Goal: Task Accomplishment & Management: Manage account settings

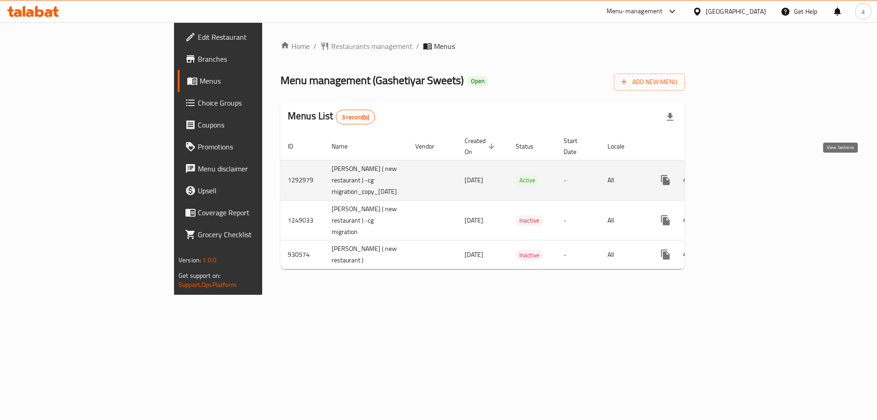
click at [736, 174] on icon "enhanced table" at bounding box center [731, 179] width 11 height 11
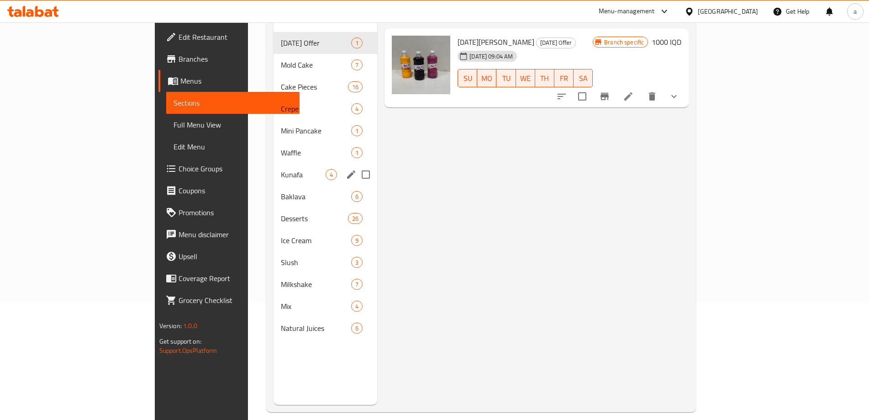
scroll to position [122, 0]
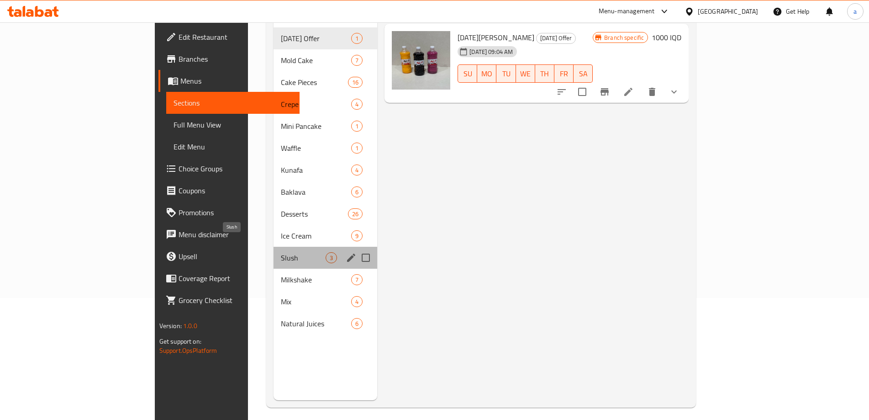
click at [281, 252] on span "Slush" at bounding box center [303, 257] width 45 height 11
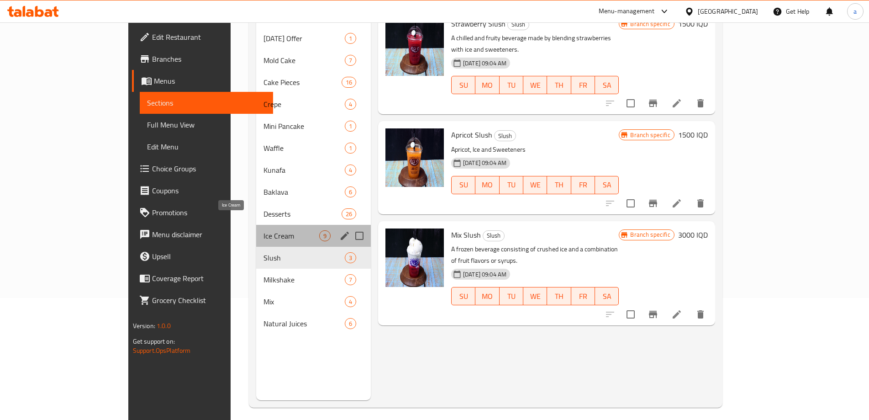
click at [263, 230] on span "Ice Cream" at bounding box center [291, 235] width 56 height 11
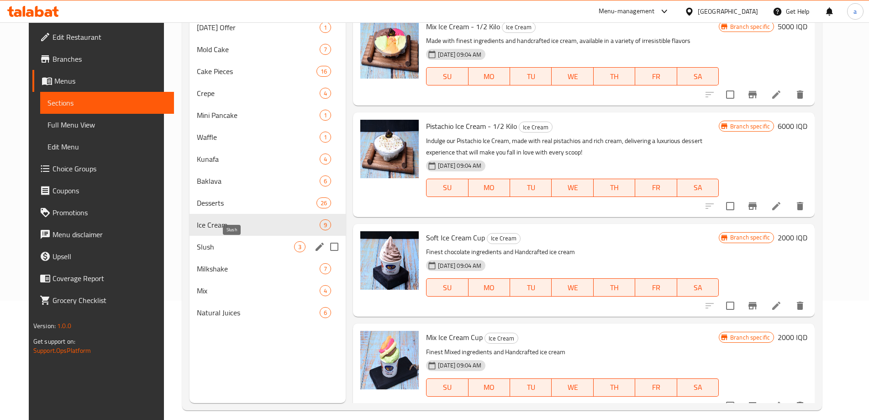
scroll to position [122, 0]
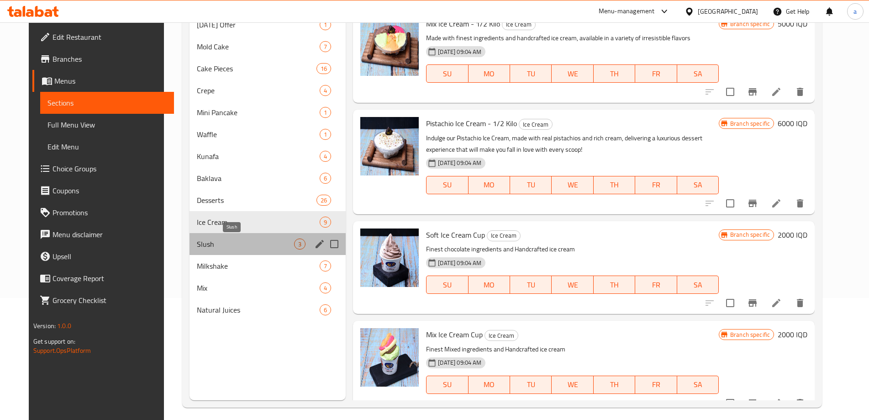
click at [265, 246] on span "Slush" at bounding box center [245, 243] width 97 height 11
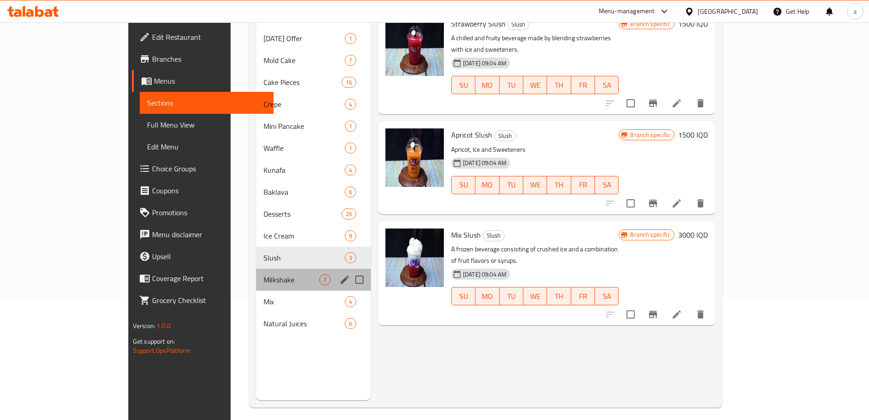
click at [268, 268] on div "Milkshake 7" at bounding box center [313, 279] width 115 height 22
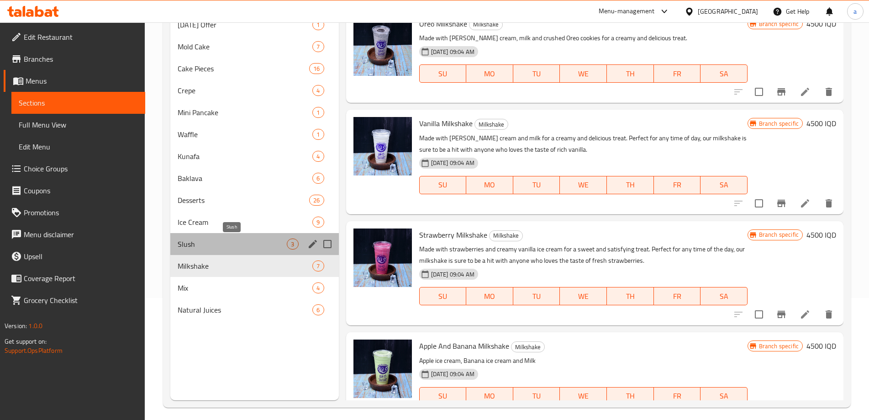
click at [271, 243] on span "Slush" at bounding box center [232, 243] width 109 height 11
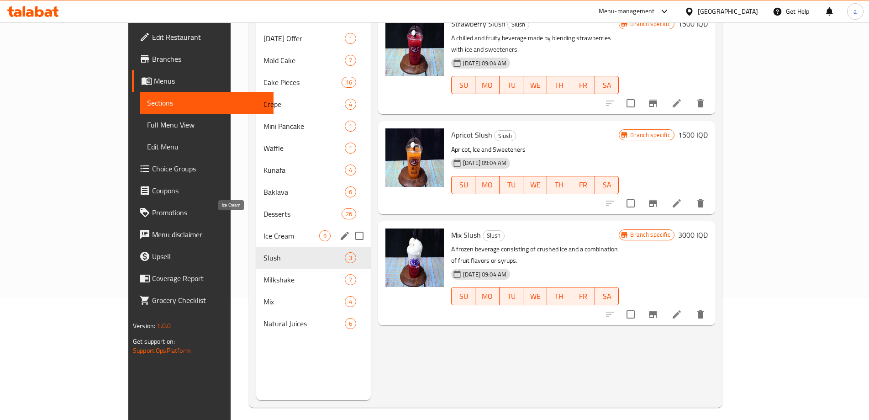
click at [270, 230] on span "Ice Cream" at bounding box center [291, 235] width 56 height 11
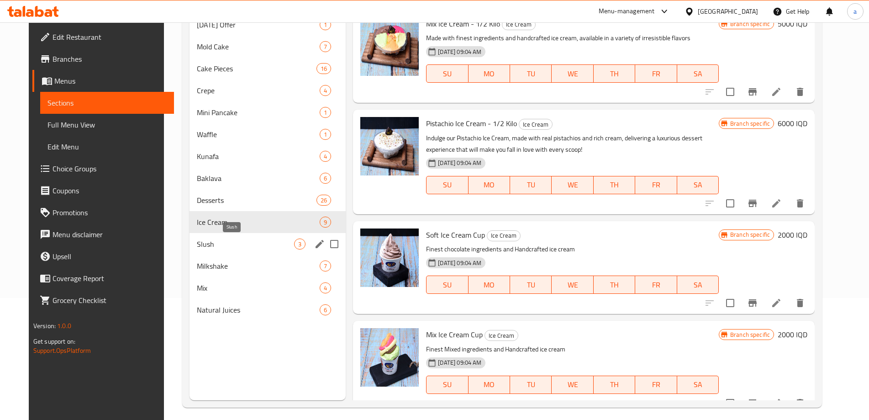
click at [220, 239] on span "Slush" at bounding box center [245, 243] width 97 height 11
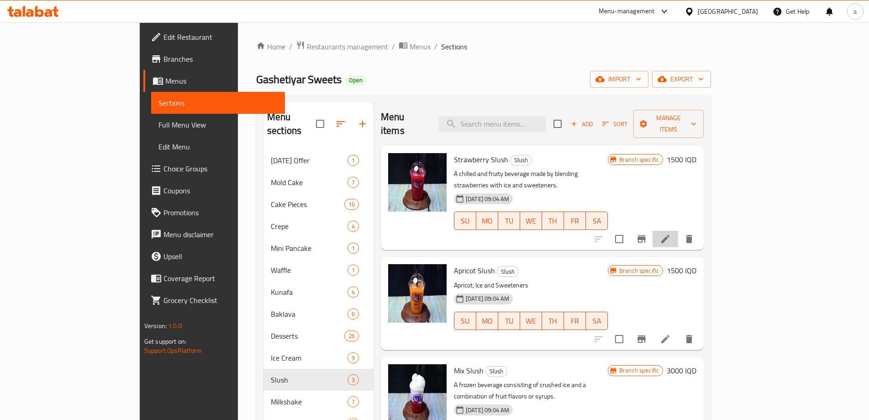
click at [678, 231] on li at bounding box center [665, 239] width 26 height 16
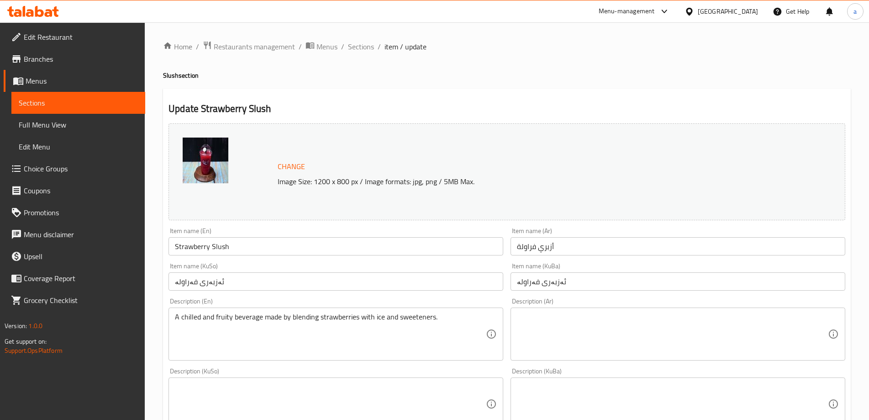
click at [303, 417] on textarea at bounding box center [330, 403] width 311 height 43
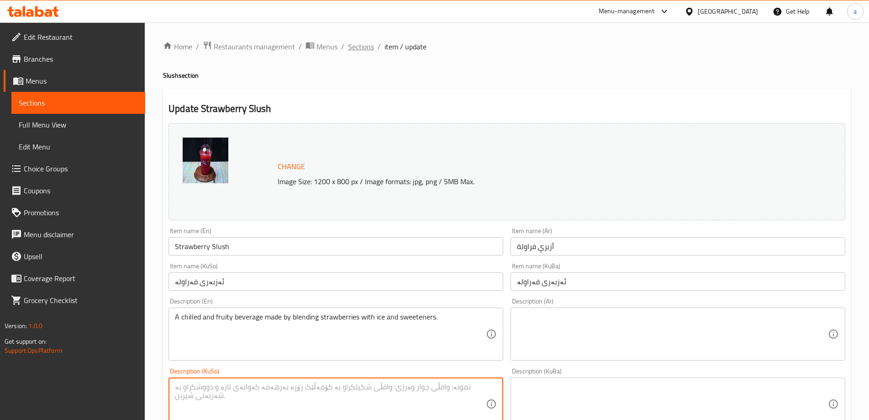
click at [357, 48] on span "Sections" at bounding box center [361, 46] width 26 height 11
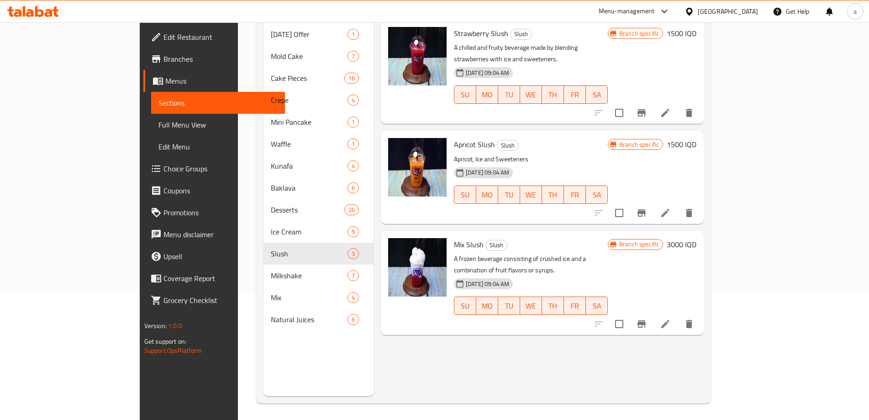
scroll to position [128, 0]
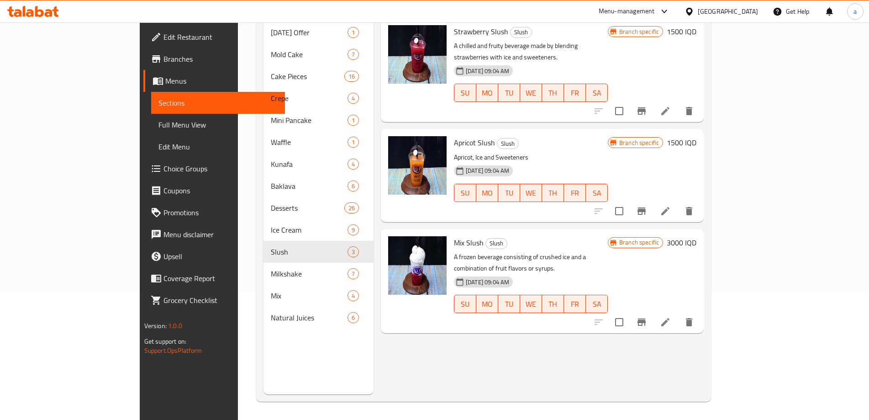
click at [671, 205] on icon at bounding box center [665, 210] width 11 height 11
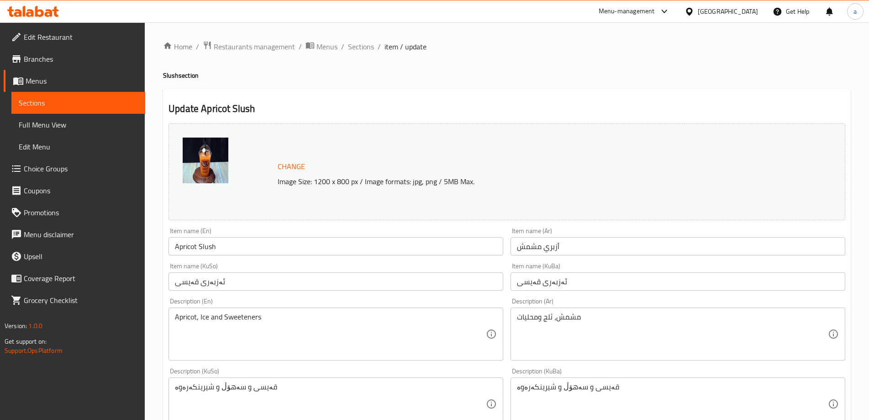
click at [368, 44] on span "Sections" at bounding box center [361, 46] width 26 height 11
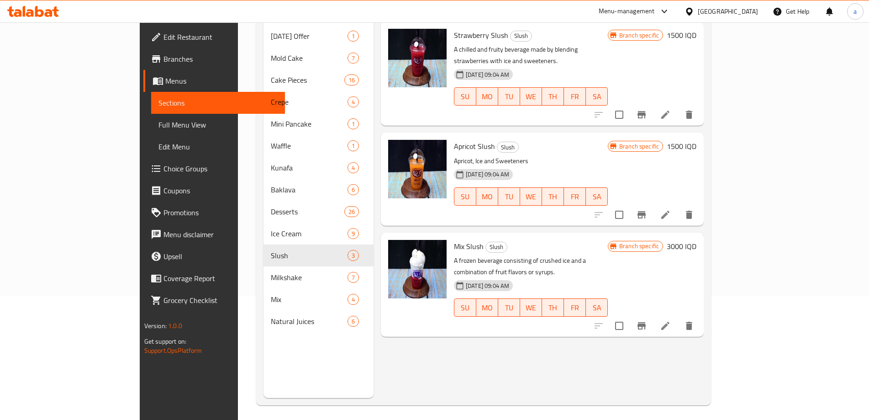
scroll to position [128, 0]
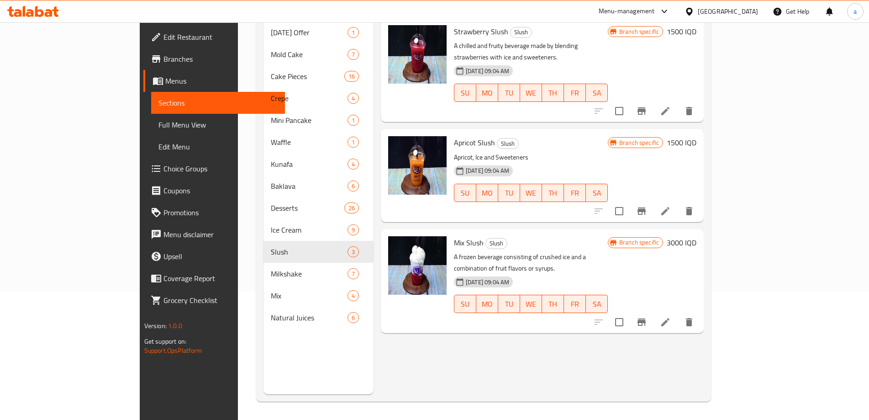
click at [669, 318] on icon at bounding box center [665, 322] width 8 height 8
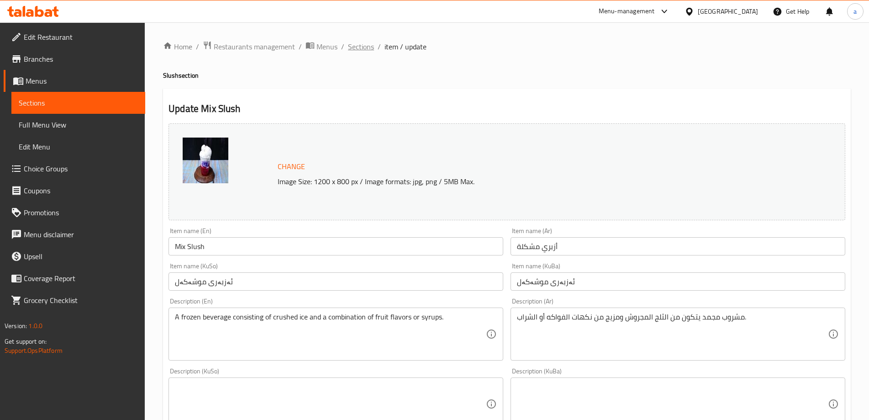
click at [358, 49] on span "Sections" at bounding box center [361, 46] width 26 height 11
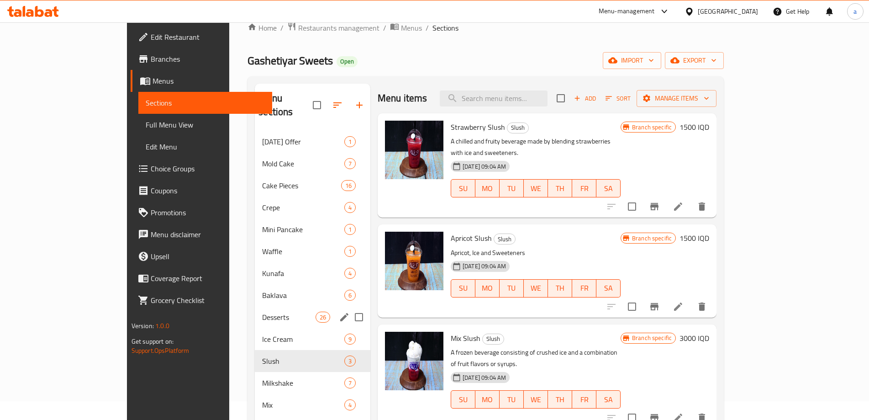
scroll to position [128, 0]
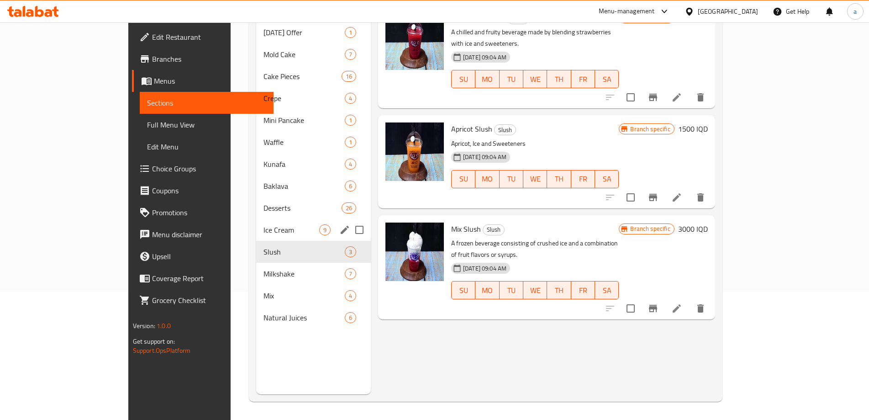
click at [263, 224] on span "Ice Cream" at bounding box center [291, 229] width 56 height 11
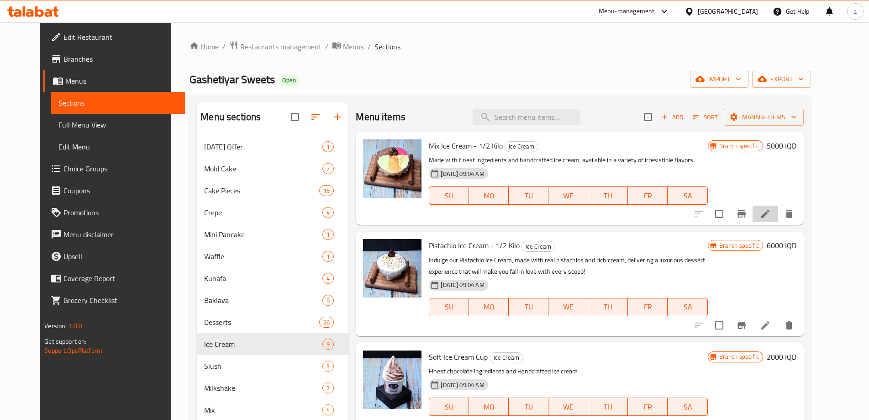
click at [778, 207] on li at bounding box center [765, 213] width 26 height 16
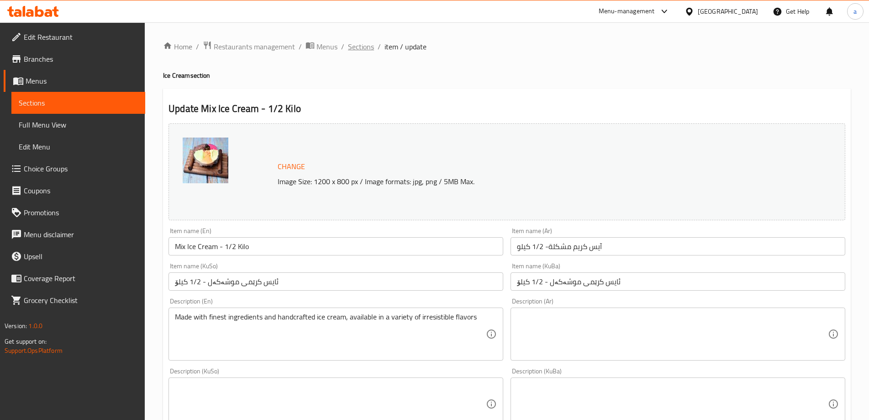
click at [357, 45] on span "Sections" at bounding box center [361, 46] width 26 height 11
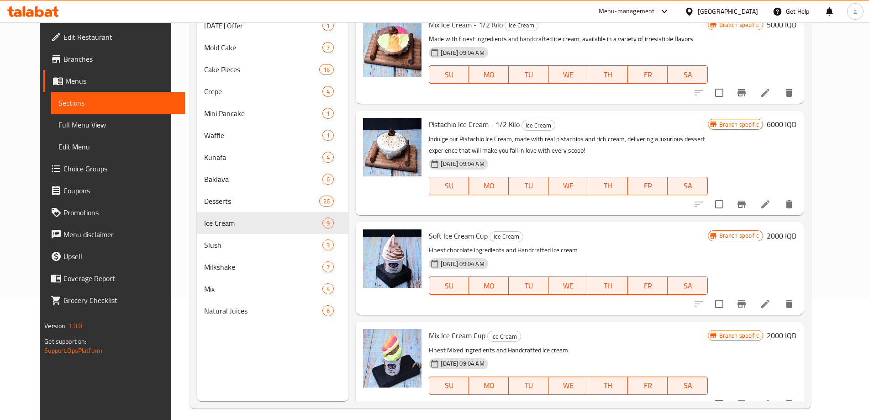
scroll to position [122, 0]
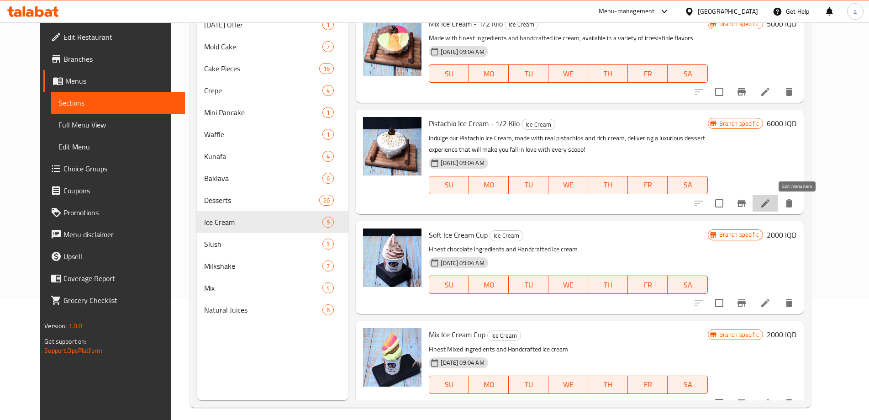
click at [771, 200] on icon at bounding box center [765, 203] width 11 height 11
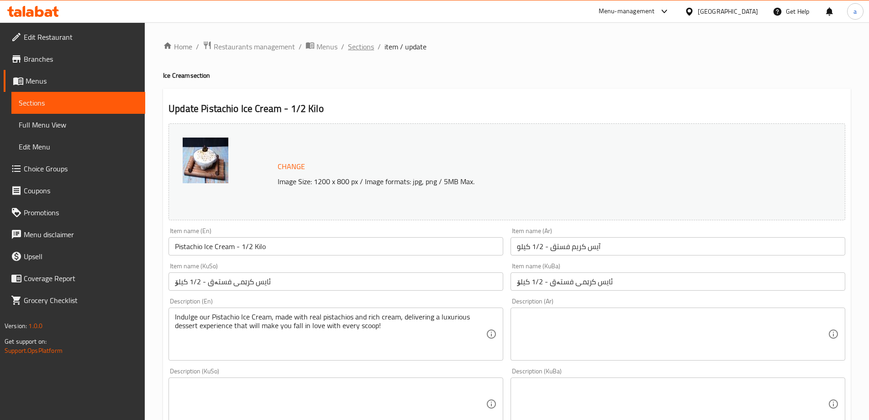
click at [365, 49] on span "Sections" at bounding box center [361, 46] width 26 height 11
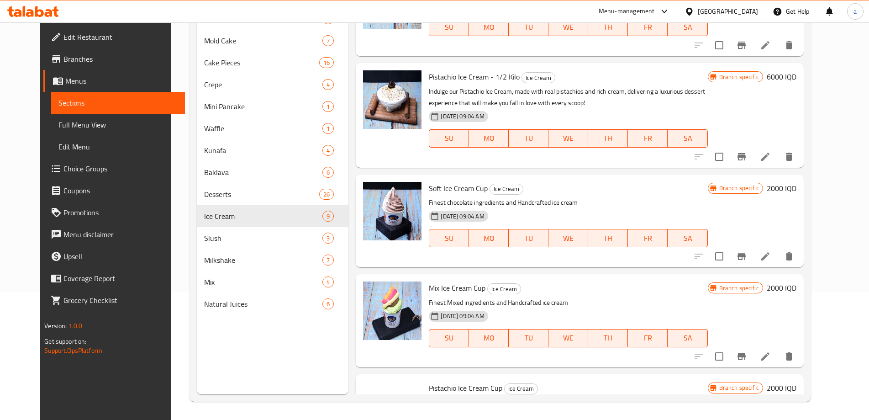
scroll to position [61, 0]
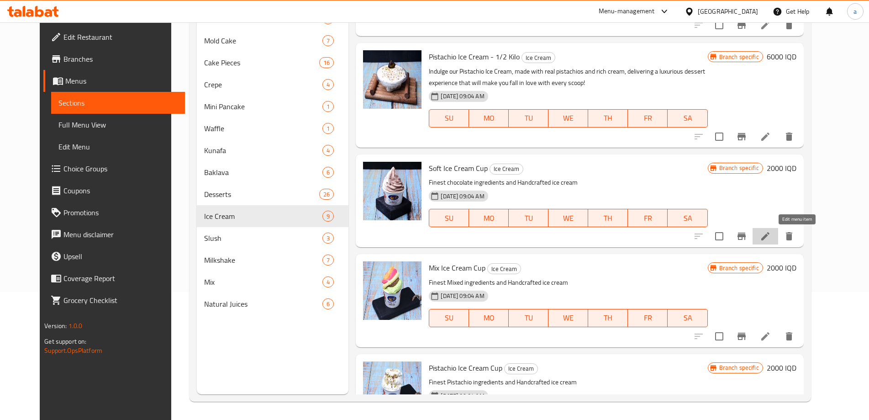
click at [771, 231] on icon at bounding box center [765, 236] width 11 height 11
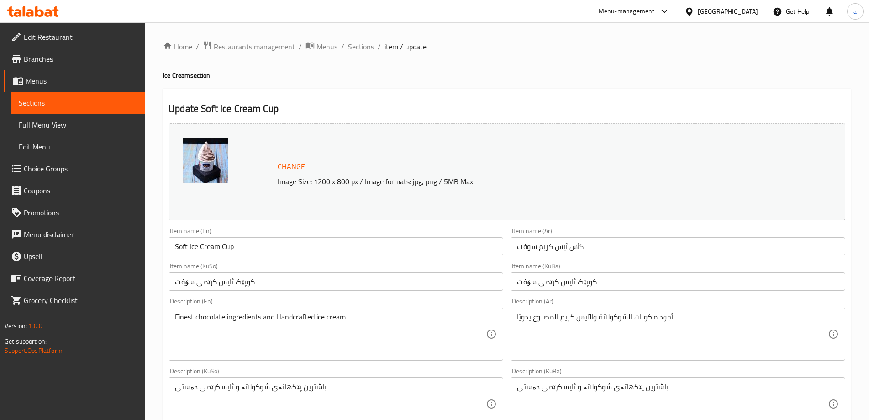
click at [362, 46] on span "Sections" at bounding box center [361, 46] width 26 height 11
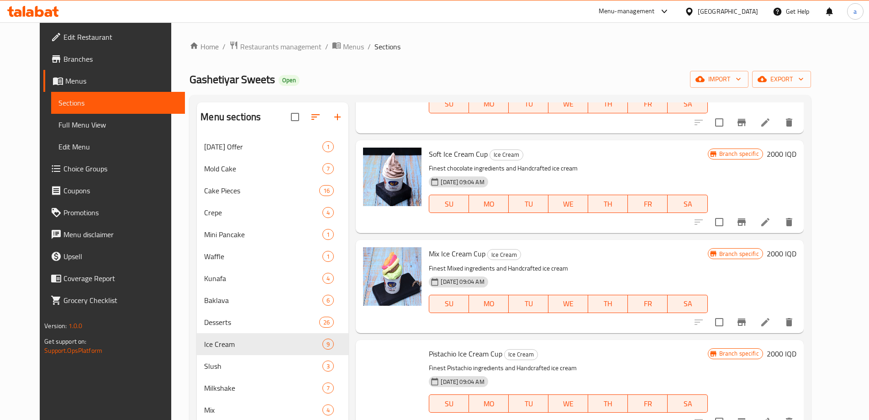
scroll to position [243, 0]
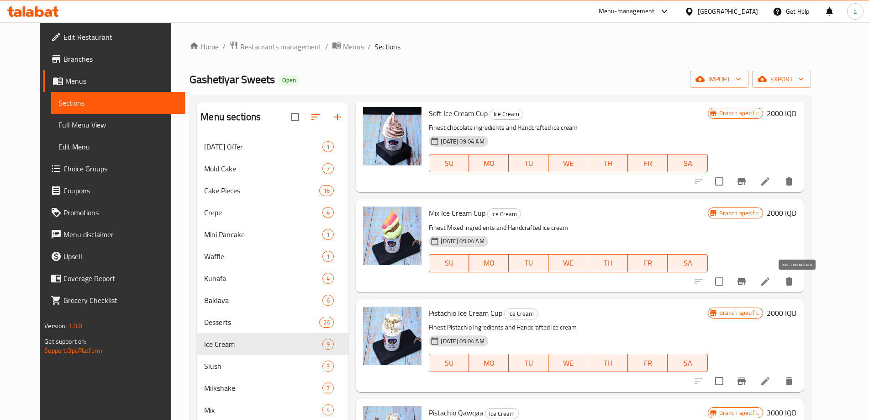
click at [771, 278] on icon at bounding box center [765, 281] width 11 height 11
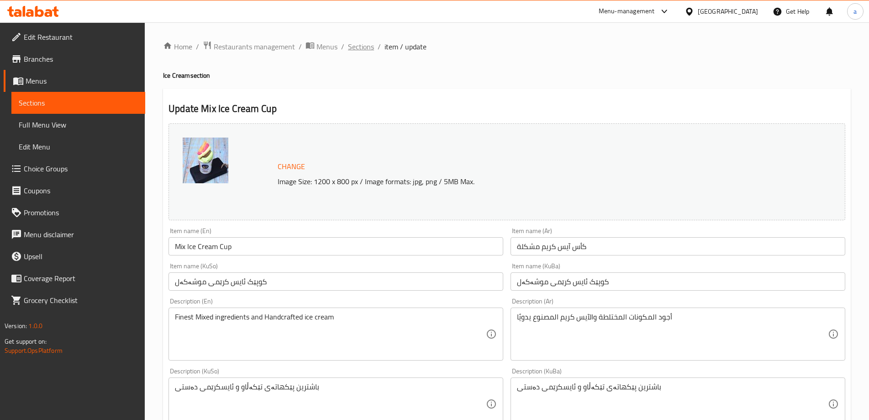
click at [370, 46] on span "Sections" at bounding box center [361, 46] width 26 height 11
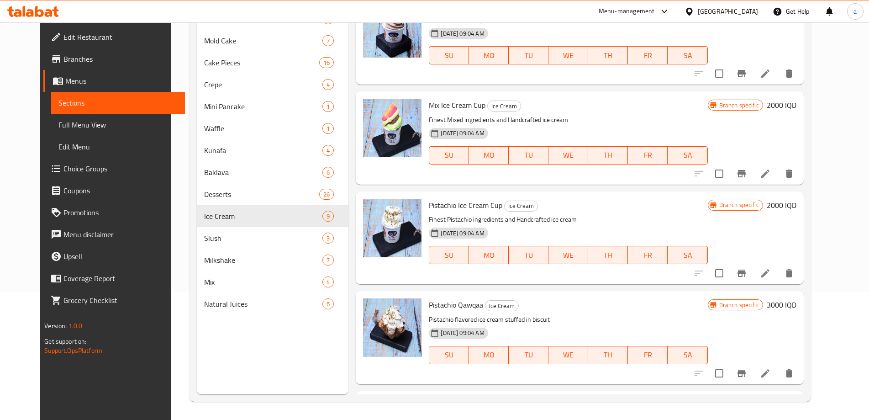
scroll to position [243, 0]
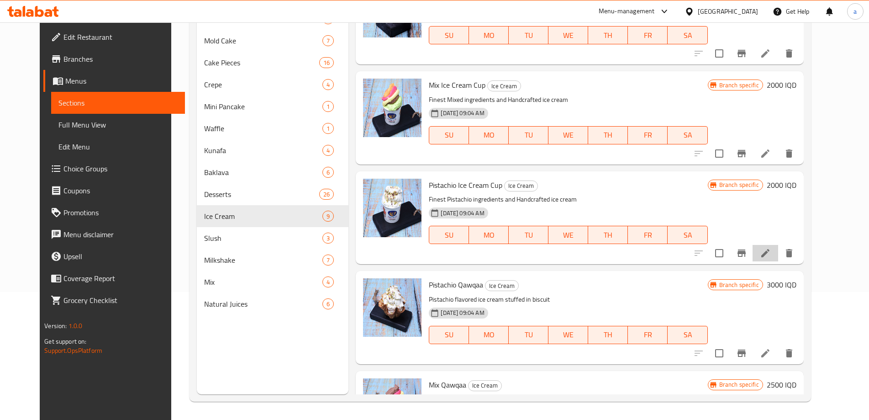
click at [778, 254] on li at bounding box center [765, 253] width 26 height 16
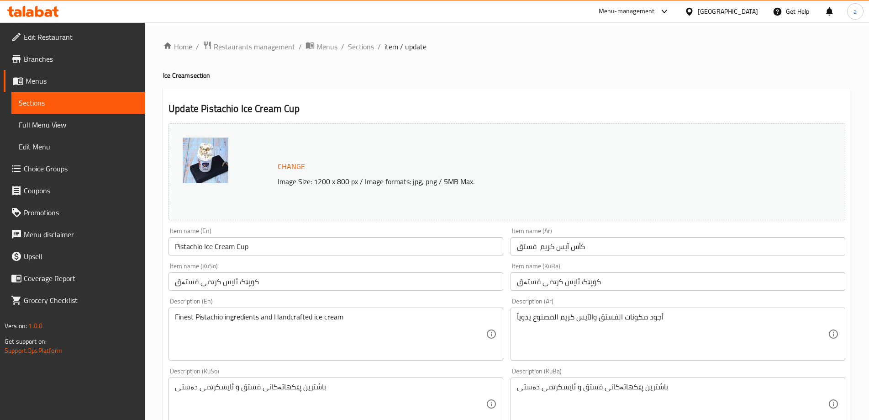
click at [367, 43] on span "Sections" at bounding box center [361, 46] width 26 height 11
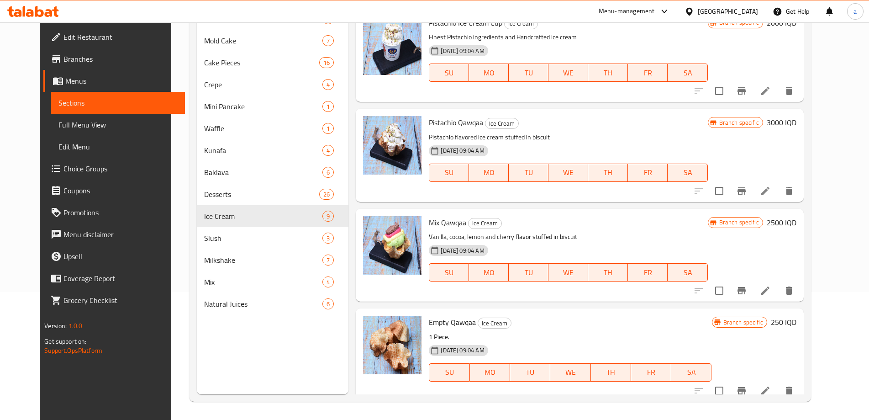
scroll to position [426, 0]
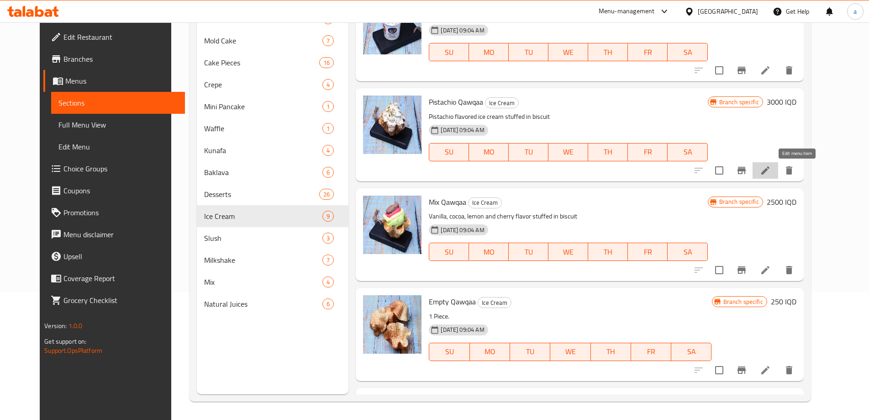
click at [771, 170] on icon at bounding box center [765, 170] width 11 height 11
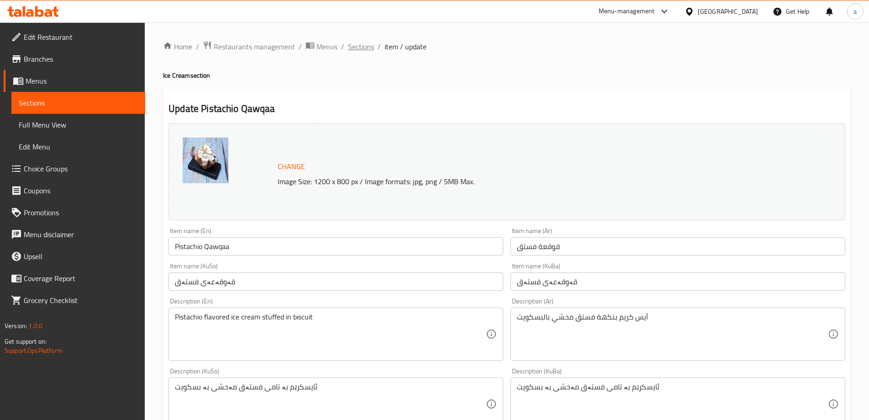
click at [359, 49] on span "Sections" at bounding box center [361, 46] width 26 height 11
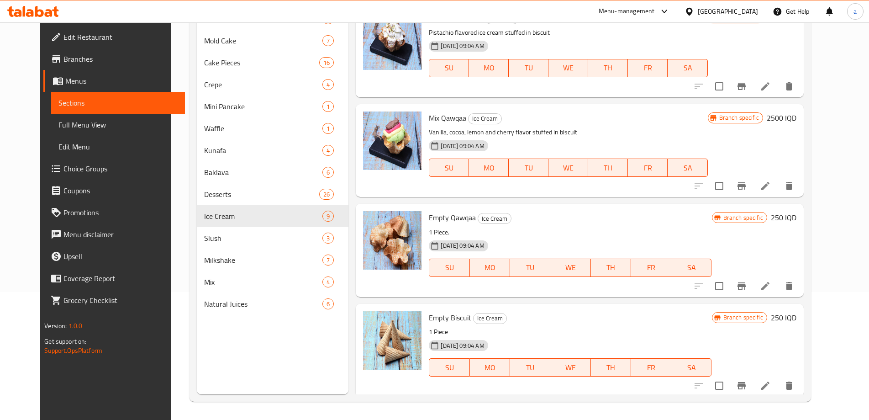
scroll to position [512, 0]
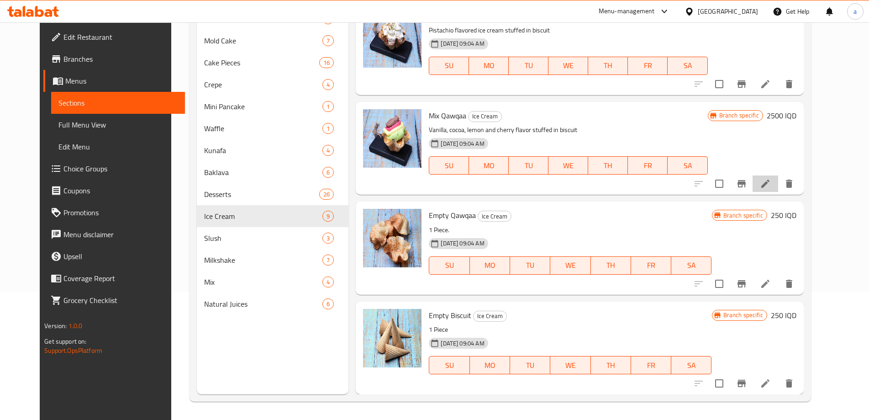
click at [769, 184] on icon at bounding box center [765, 183] width 8 height 8
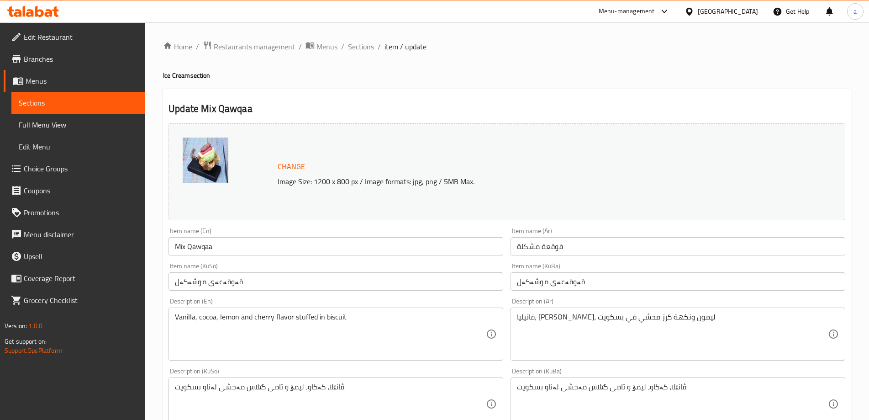
click at [361, 47] on span "Sections" at bounding box center [361, 46] width 26 height 11
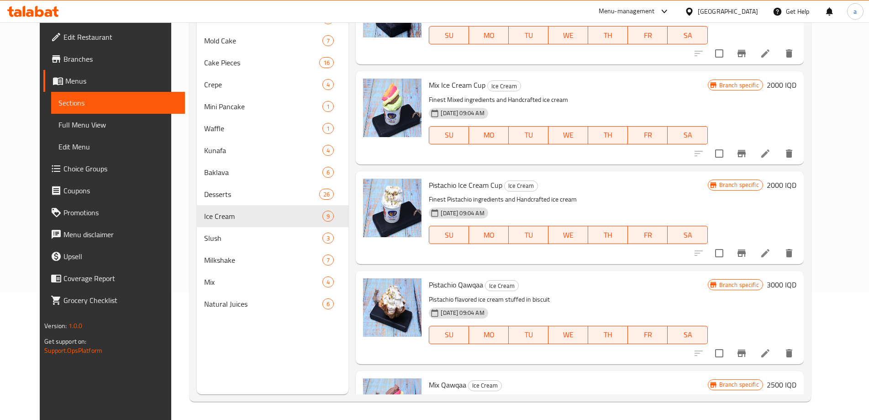
scroll to position [512, 0]
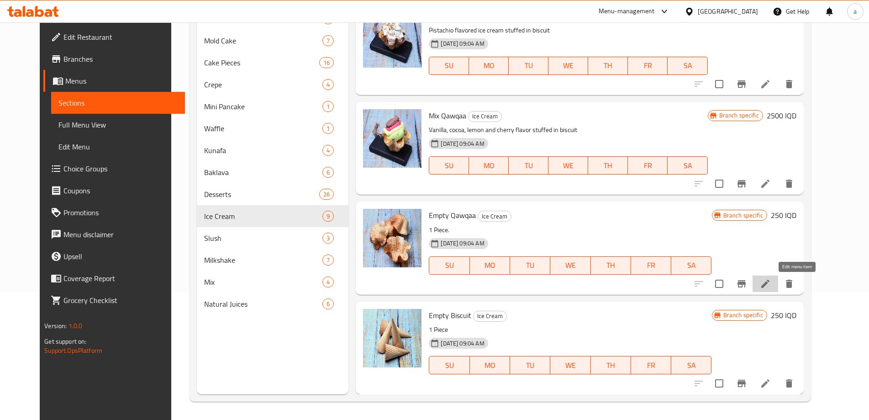
click at [771, 285] on icon at bounding box center [765, 283] width 11 height 11
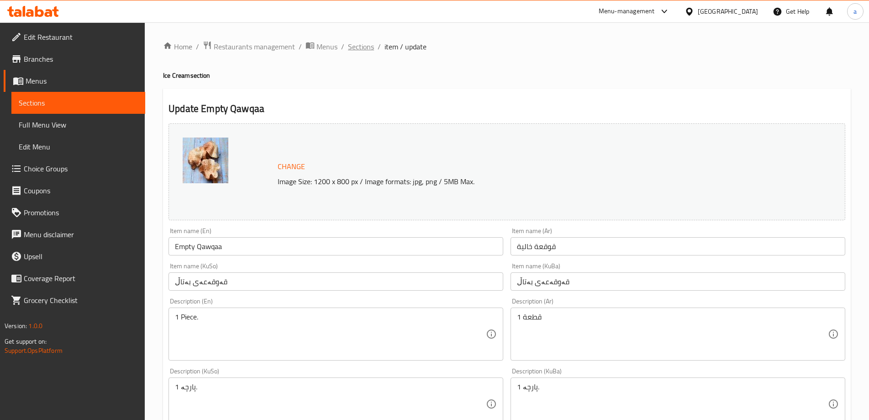
click at [364, 46] on span "Sections" at bounding box center [361, 46] width 26 height 11
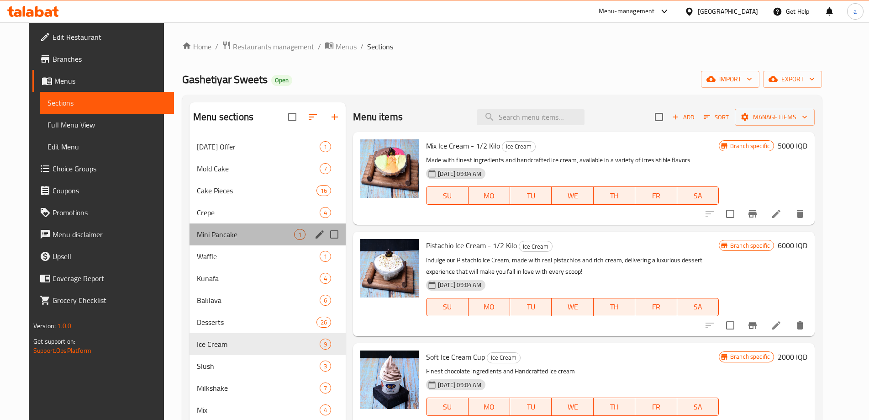
click at [337, 226] on div "Mini Pancake 1" at bounding box center [267, 234] width 156 height 22
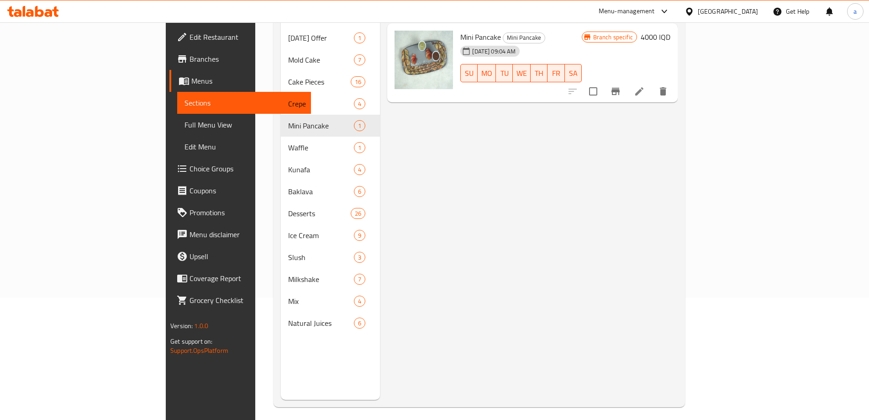
scroll to position [128, 0]
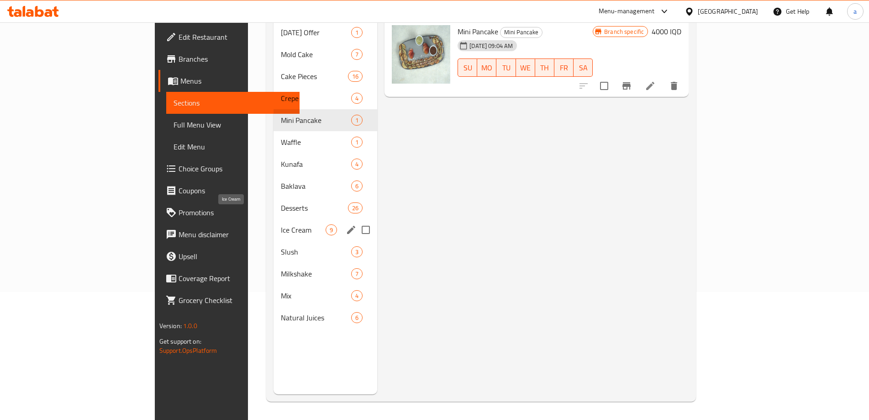
click at [281, 224] on span "Ice Cream" at bounding box center [303, 229] width 45 height 11
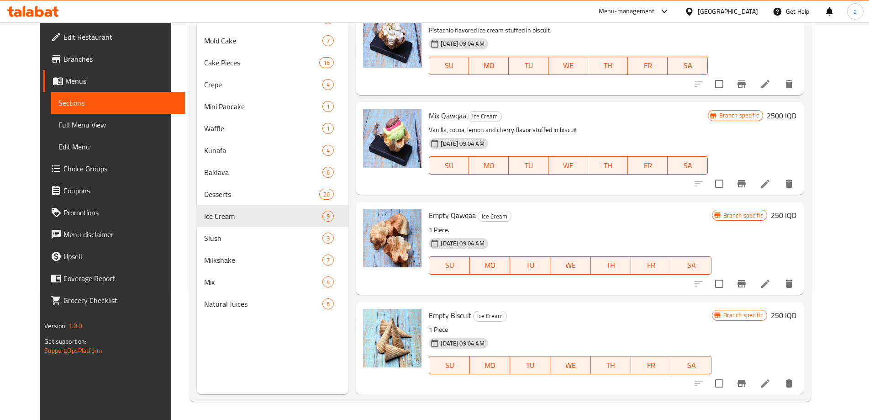
scroll to position [512, 0]
click at [771, 382] on icon at bounding box center [765, 383] width 11 height 11
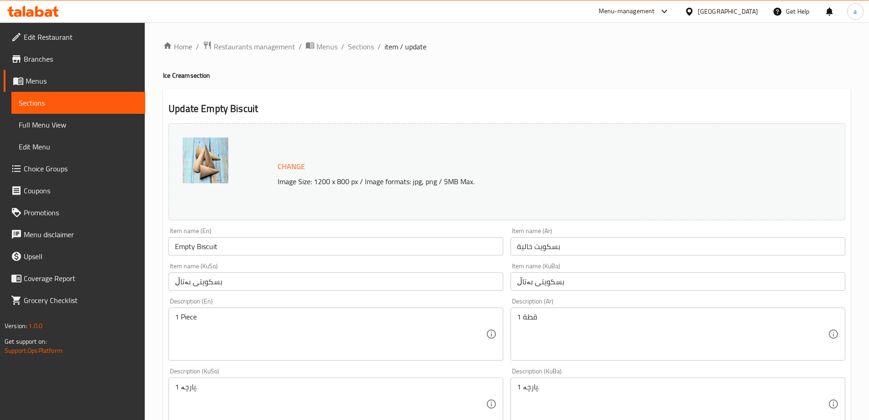
click at [369, 39] on div "Home / Restaurants management / Menus / Sections / item / update Ice Cream sect…" at bounding box center [507, 392] width 724 height 741
click at [364, 43] on span "Sections" at bounding box center [361, 46] width 26 height 11
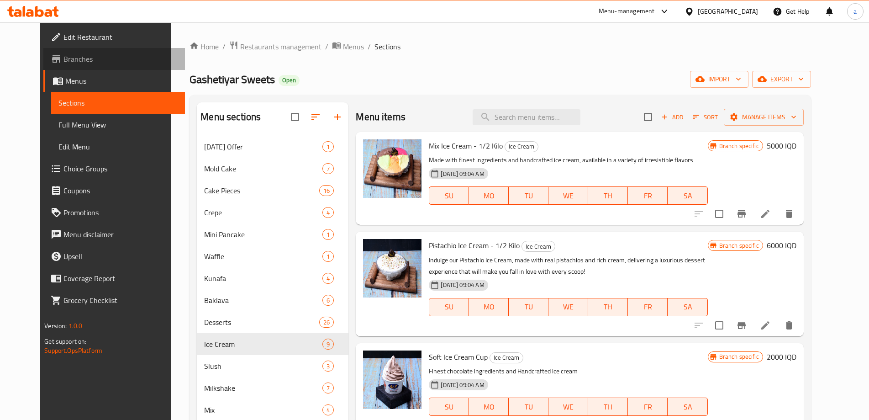
click at [63, 56] on span "Branches" at bounding box center [120, 58] width 114 height 11
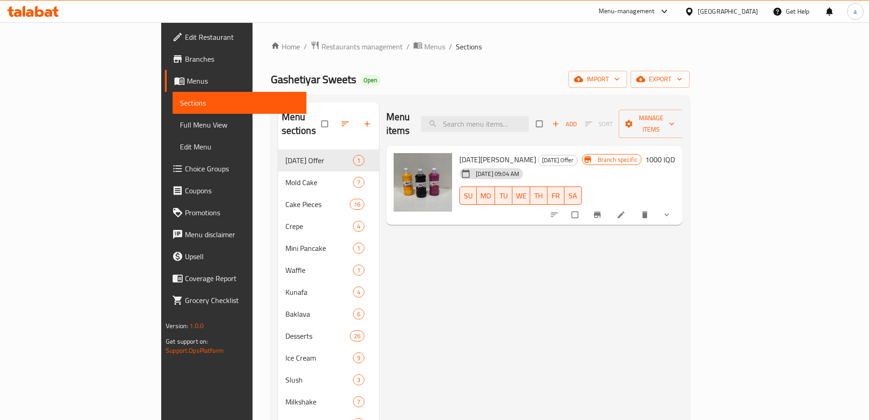
click at [165, 67] on link "Branches" at bounding box center [236, 59] width 142 height 22
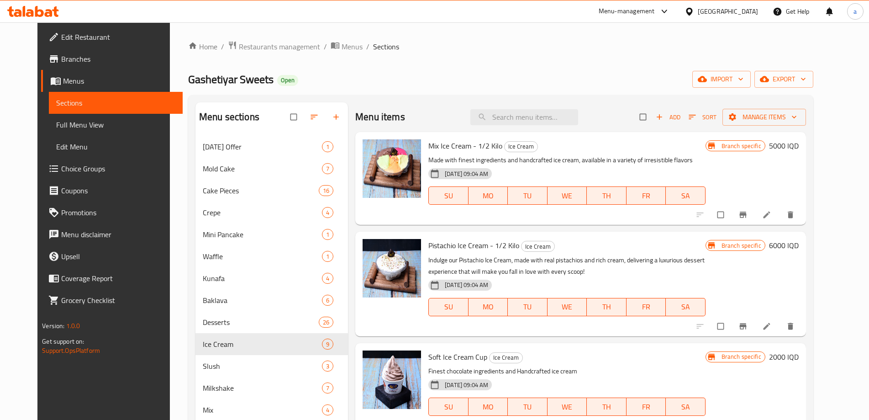
click at [53, 12] on icon at bounding box center [33, 11] width 52 height 11
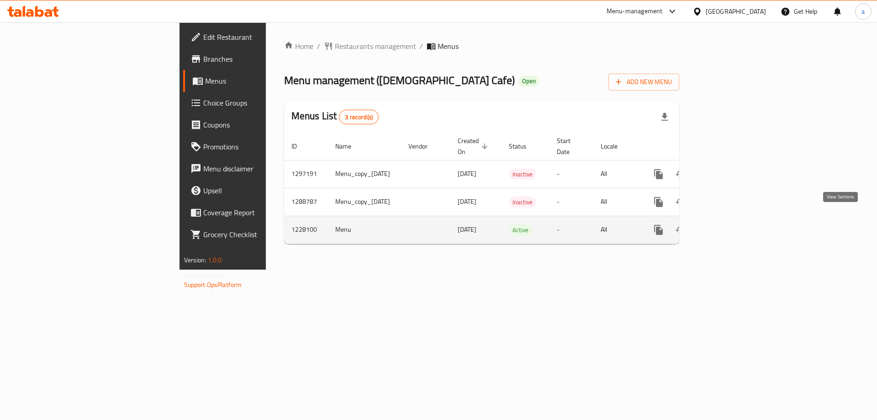
click at [728, 226] on icon "enhanced table" at bounding box center [724, 230] width 8 height 8
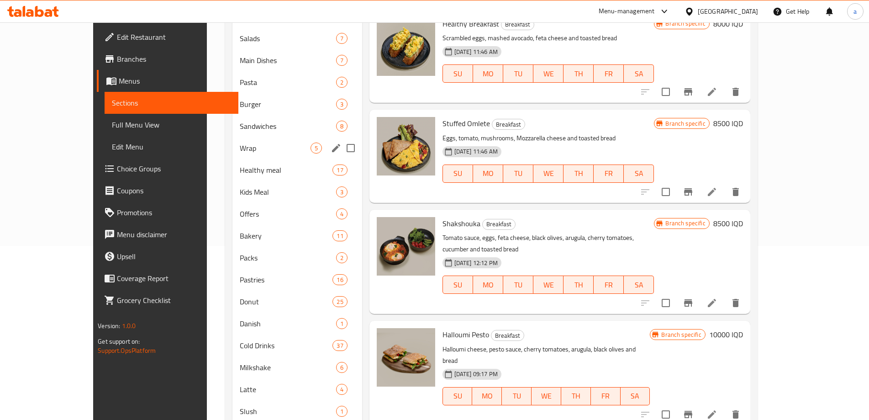
scroll to position [176, 0]
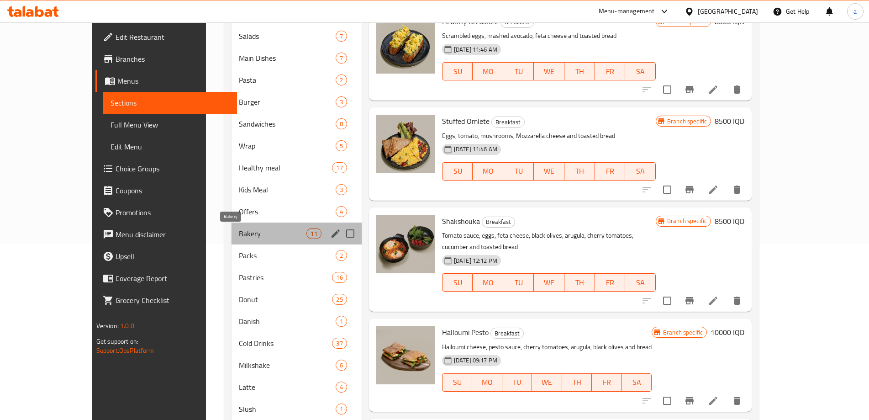
click at [268, 233] on span "Bakery" at bounding box center [273, 233] width 68 height 11
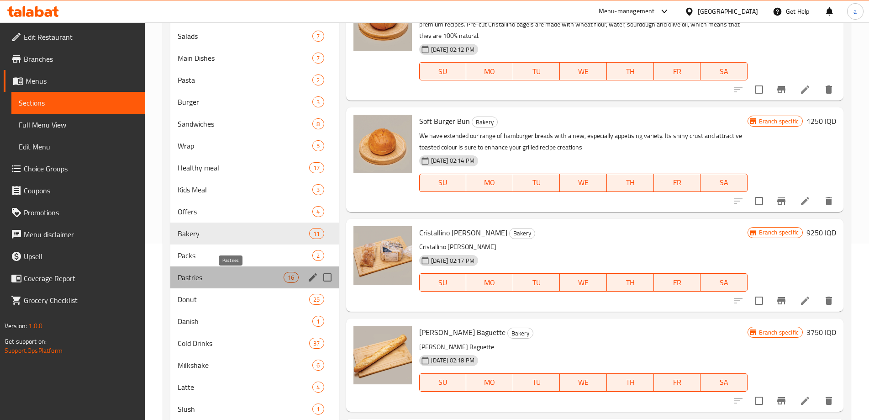
click at [248, 279] on span "Pastries" at bounding box center [231, 277] width 106 height 11
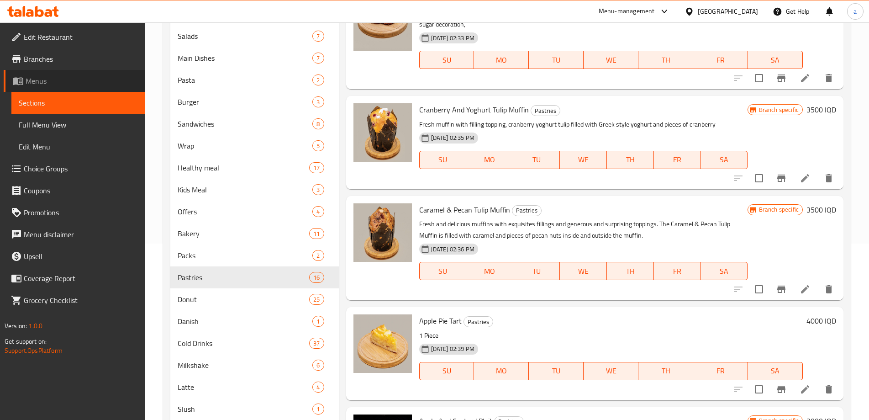
click at [66, 82] on span "Menus" at bounding box center [82, 80] width 112 height 11
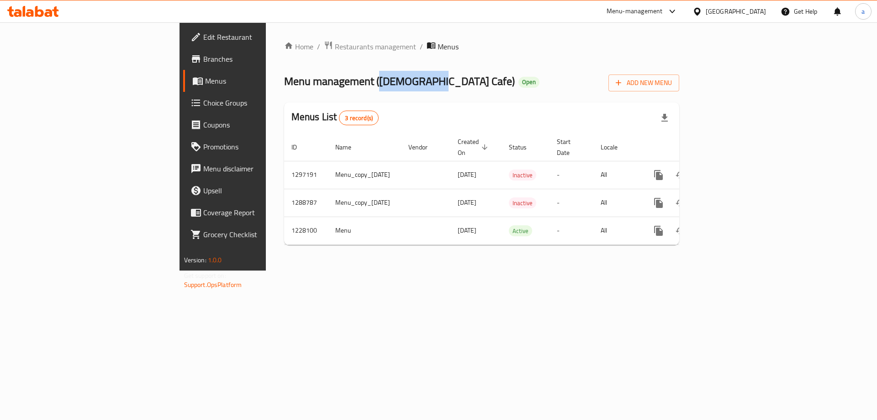
drag, startPoint x: 263, startPoint y: 81, endPoint x: 312, endPoint y: 87, distance: 50.1
click at [312, 87] on span "Menu management ( Avesta Cafe )" at bounding box center [399, 81] width 231 height 21
copy span "[DEMOGRAPHIC_DATA] Cafe"
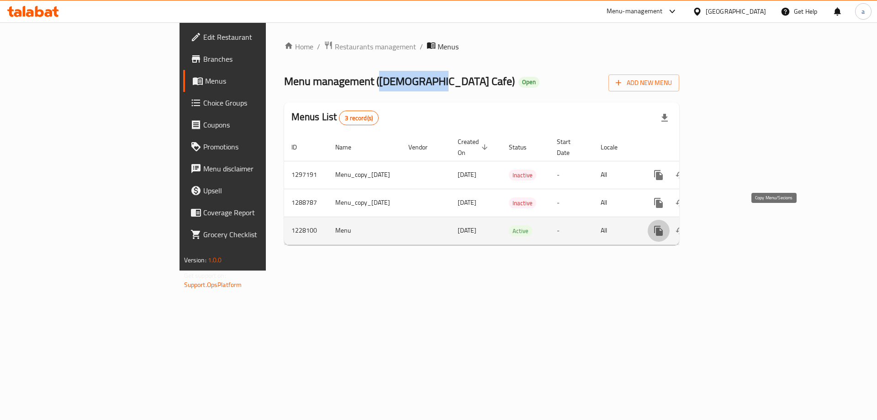
click at [663, 226] on icon "more" at bounding box center [658, 231] width 9 height 10
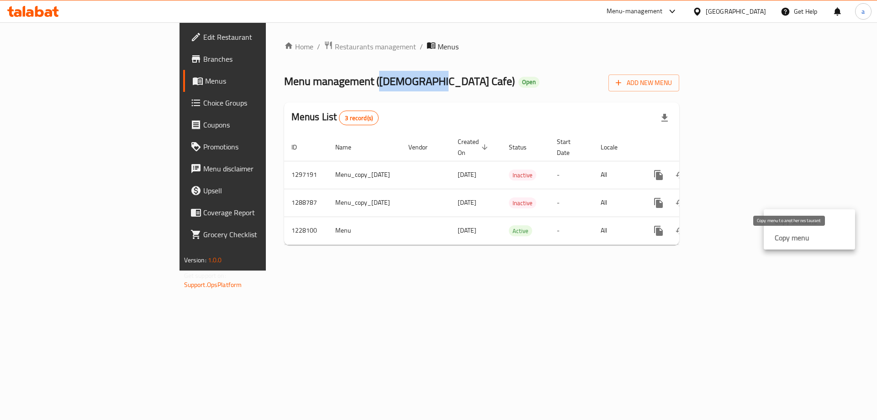
click at [796, 238] on strong "Copy menu" at bounding box center [791, 237] width 35 height 11
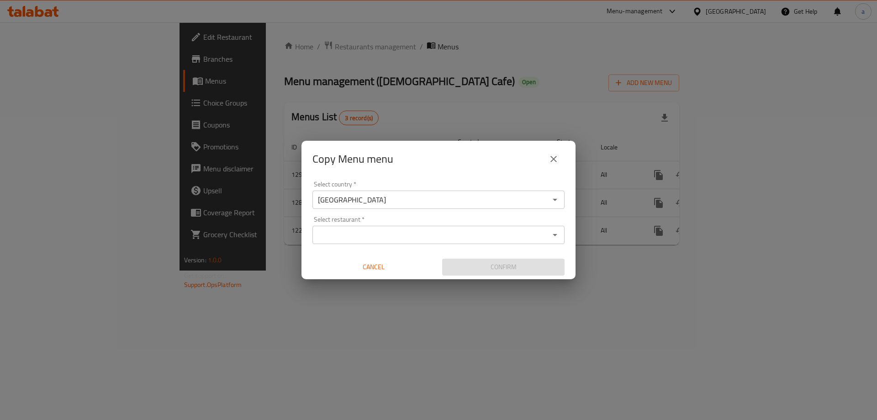
click at [398, 229] on input "Select restaurant   *" at bounding box center [430, 234] width 231 height 13
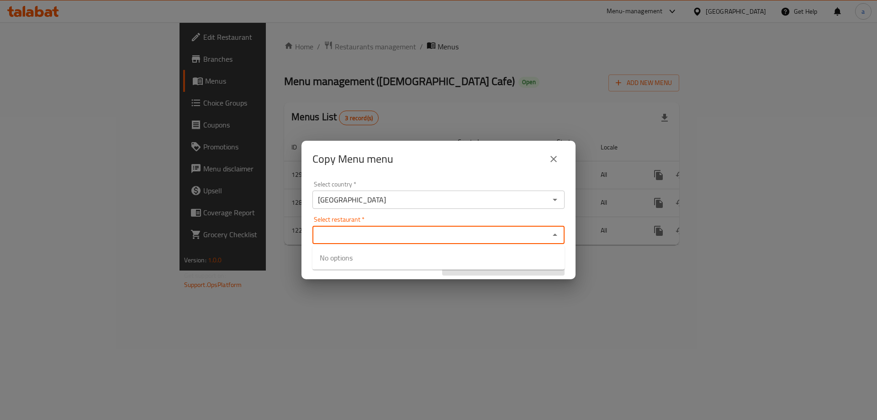
paste input "[DEMOGRAPHIC_DATA] Cafe"
type input "[DEMOGRAPHIC_DATA] Cafe"
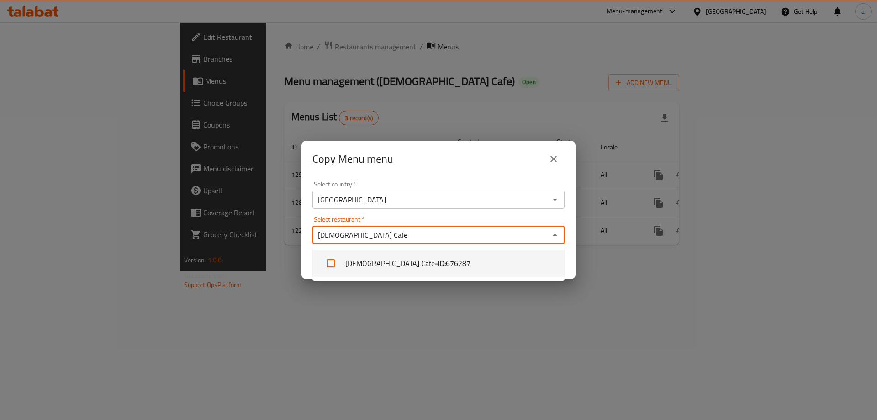
click at [446, 262] on span "676287" at bounding box center [458, 263] width 25 height 11
checkbox input "true"
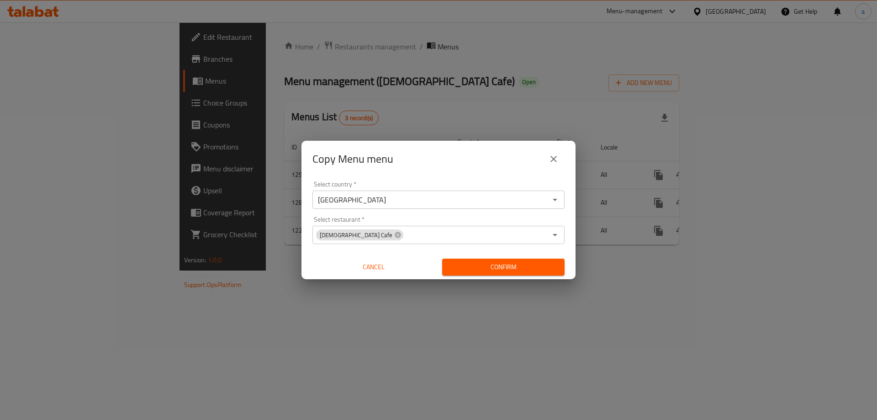
click at [509, 286] on div "Copy Menu menu Select country   * Iraq Select country * Select restaurant   * A…" at bounding box center [438, 210] width 877 height 420
click at [516, 264] on span "Confirm" at bounding box center [503, 266] width 108 height 11
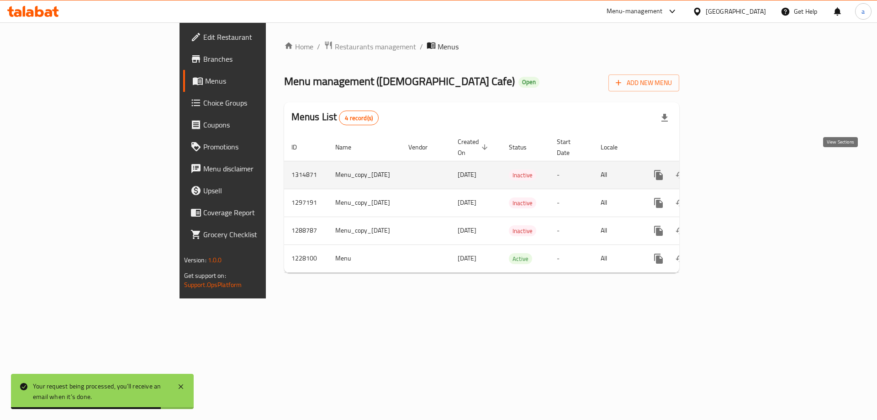
click at [730, 169] on icon "enhanced table" at bounding box center [724, 174] width 11 height 11
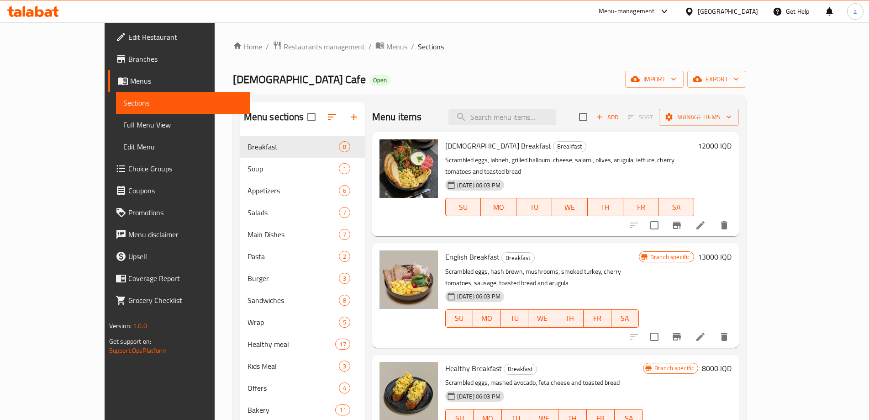
click at [116, 93] on link "Sections" at bounding box center [183, 103] width 134 height 22
click at [108, 87] on link "Menus" at bounding box center [179, 81] width 142 height 22
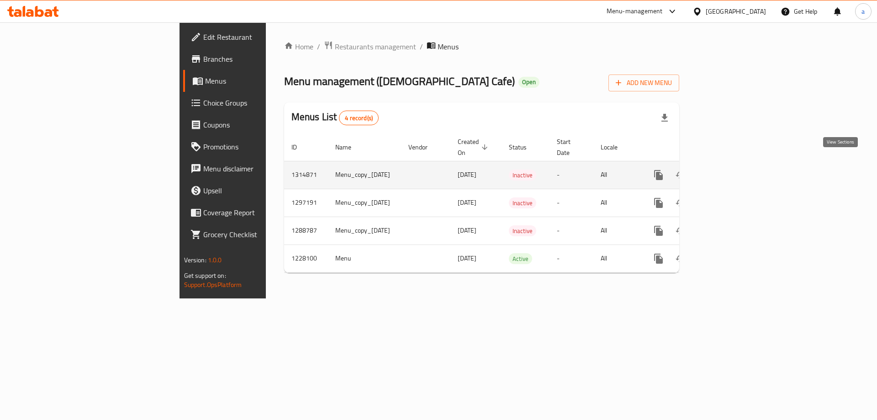
click at [730, 169] on icon "enhanced table" at bounding box center [724, 174] width 11 height 11
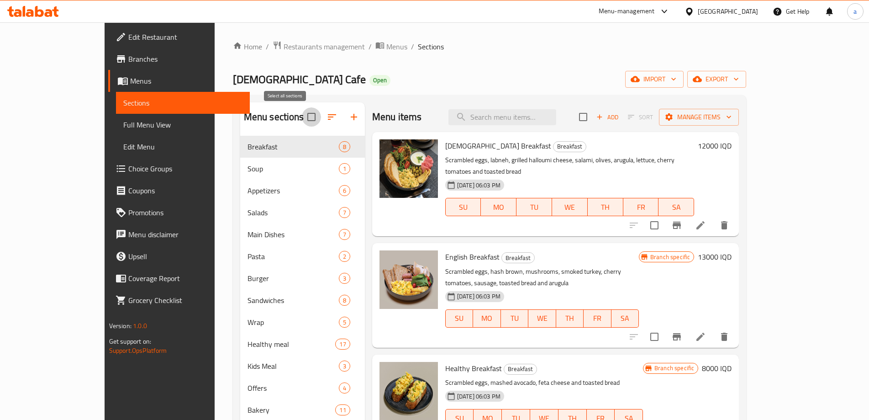
click at [302, 123] on input "checkbox" at bounding box center [311, 116] width 19 height 19
checkbox input "true"
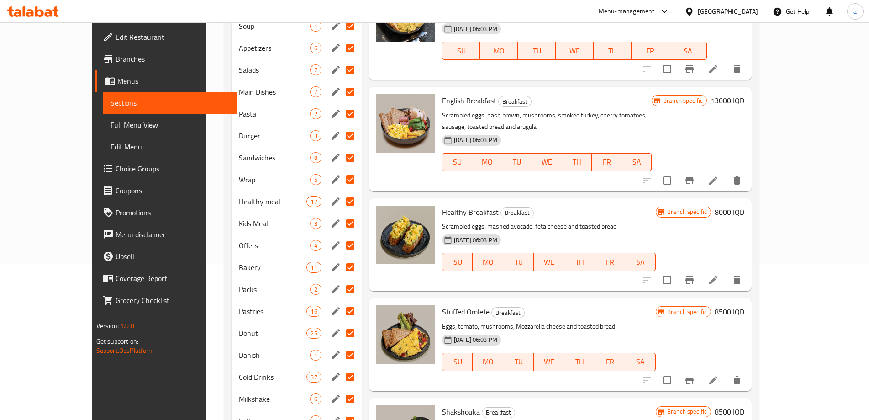
scroll to position [243, 0]
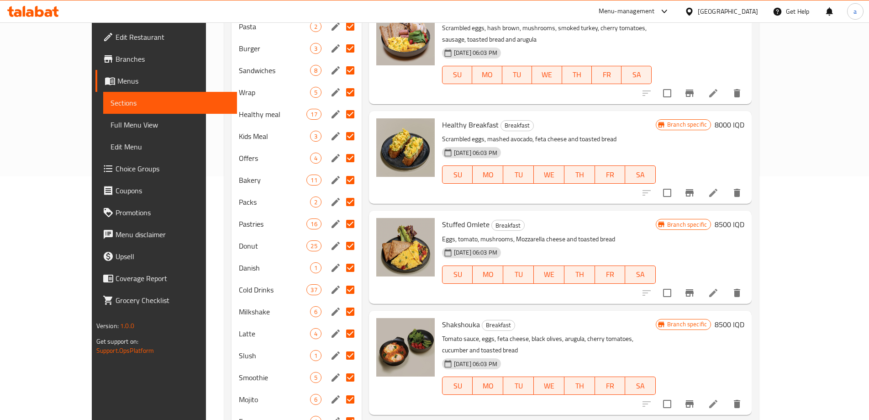
click at [341, 170] on input "Menu sections" at bounding box center [350, 179] width 19 height 19
checkbox input "false"
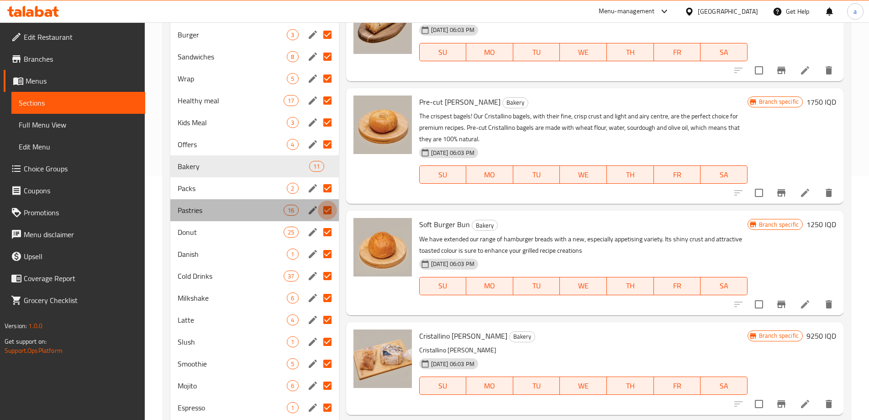
click at [326, 209] on input "Menu sections" at bounding box center [327, 209] width 19 height 19
checkbox input "false"
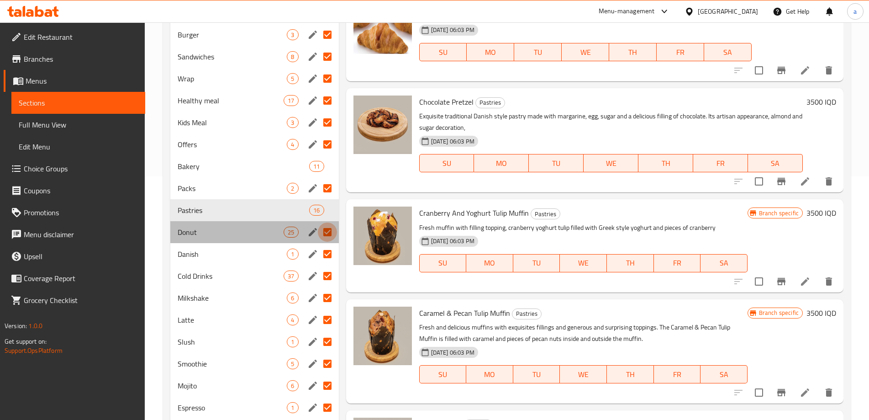
click at [327, 232] on input "Menu sections" at bounding box center [327, 231] width 19 height 19
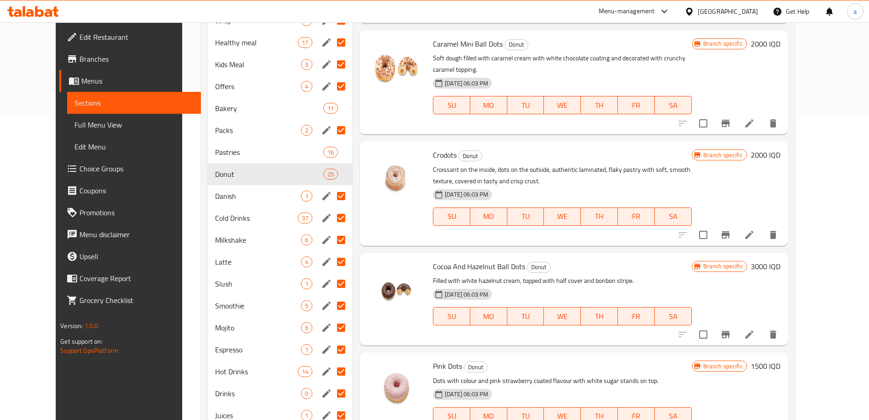
scroll to position [305, 0]
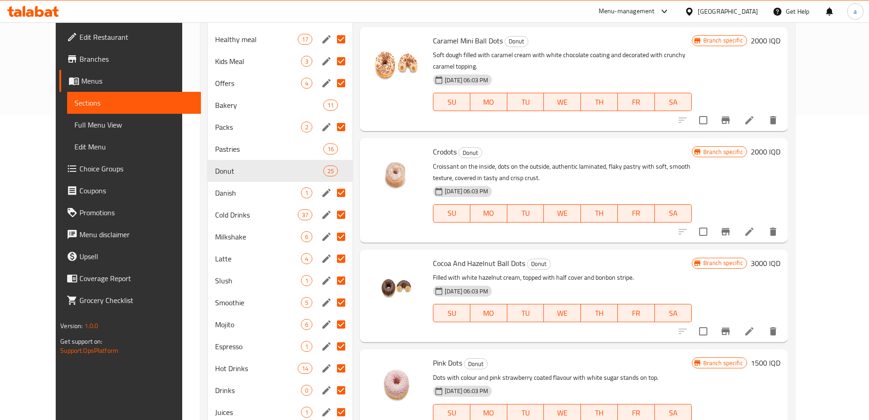
click at [331, 211] on input "Menu sections" at bounding box center [340, 214] width 19 height 19
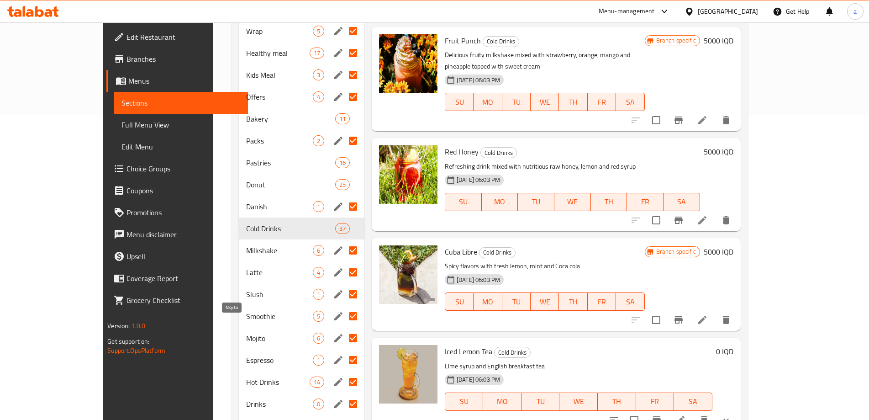
scroll to position [359, 0]
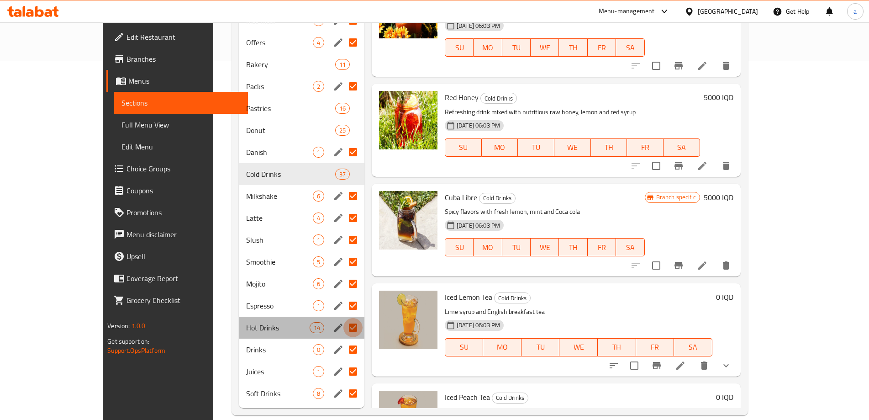
click at [343, 318] on input "Menu sections" at bounding box center [352, 327] width 19 height 19
checkbox input "false"
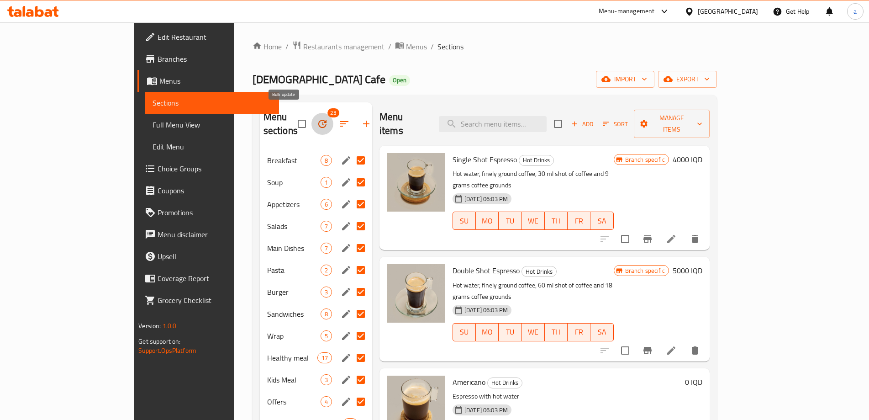
click at [318, 120] on icon "button" at bounding box center [322, 124] width 8 height 8
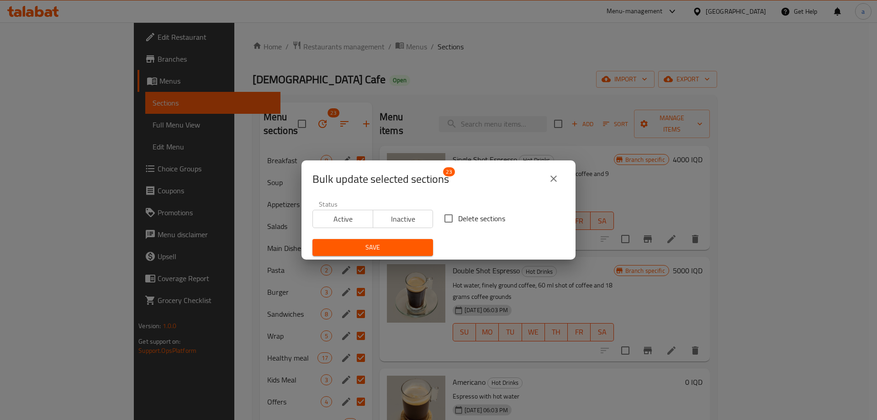
click at [453, 219] on input "Delete sections" at bounding box center [448, 218] width 19 height 19
checkbox input "true"
click at [402, 242] on span "Save" at bounding box center [373, 247] width 106 height 11
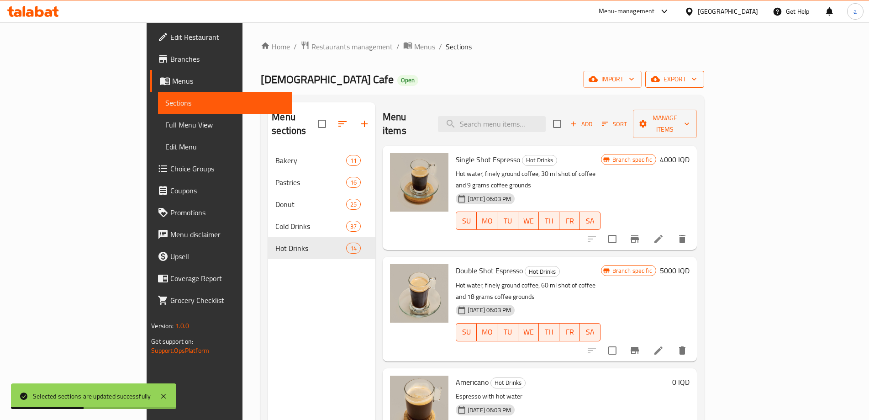
click at [697, 80] on span "export" at bounding box center [674, 79] width 44 height 11
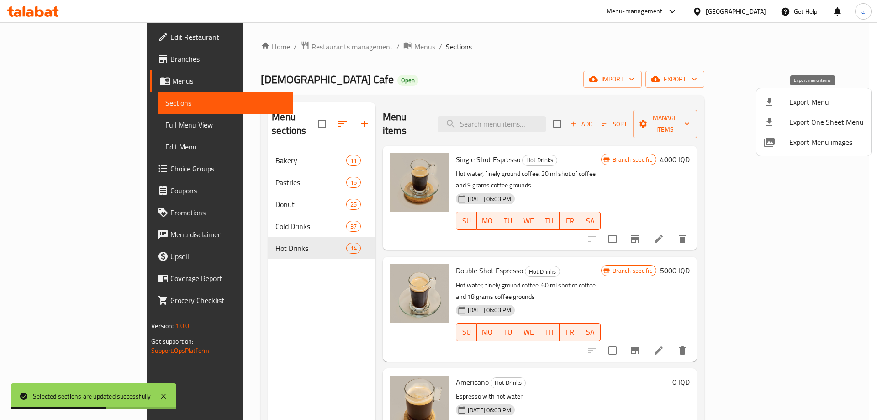
click at [804, 101] on span "Export Menu" at bounding box center [826, 101] width 74 height 11
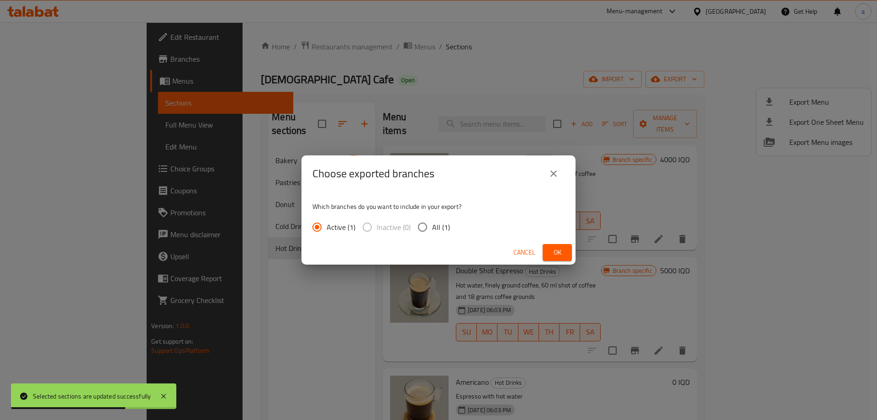
click at [560, 253] on span "Ok" at bounding box center [557, 252] width 15 height 11
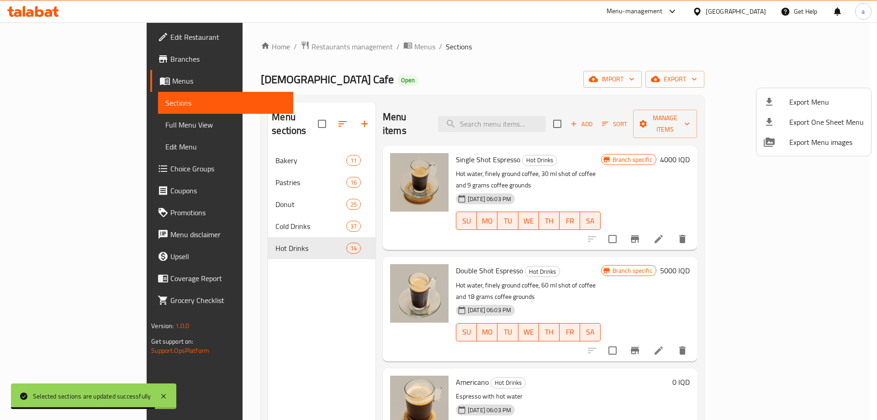
click at [309, 294] on div at bounding box center [438, 210] width 877 height 420
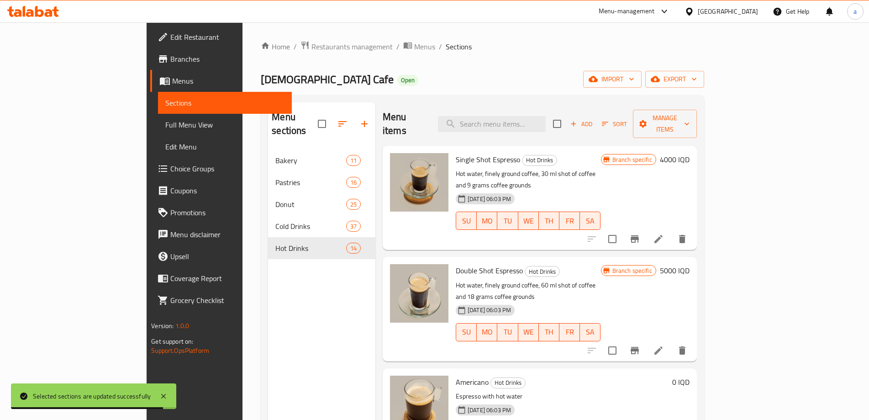
click at [280, 279] on div "Menu sections Bakery 11 Pastries 16 Donut 25 Cold Drinks 37 Hot Drinks 14" at bounding box center [321, 312] width 107 height 420
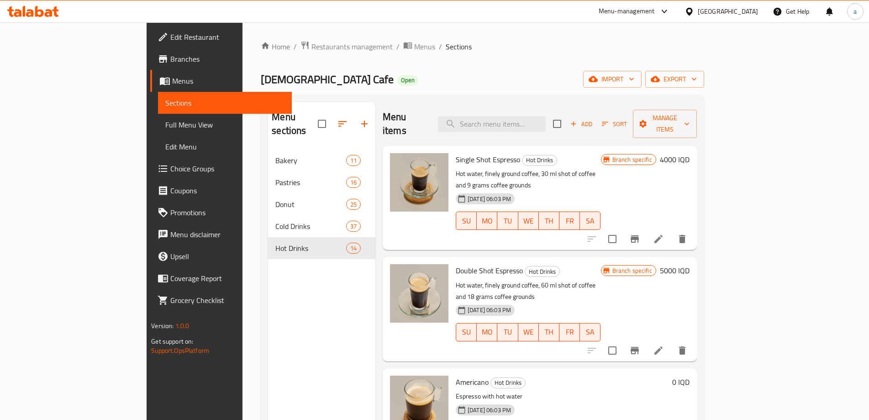
click at [38, 8] on icon at bounding box center [33, 11] width 52 height 11
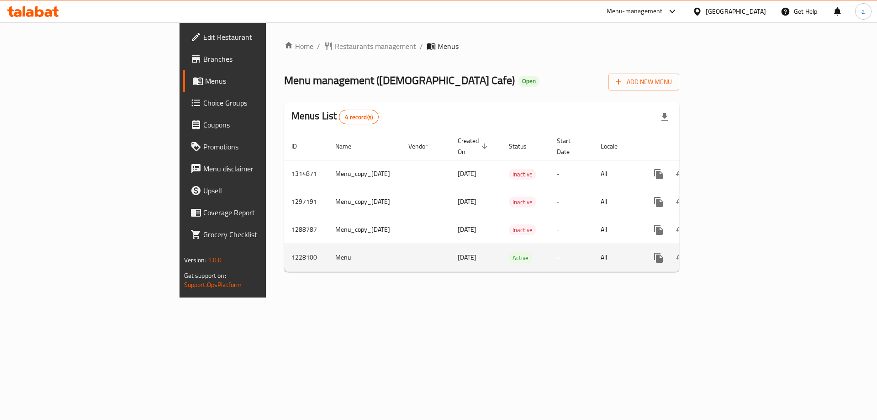
click at [742, 259] on td "enhanced table" at bounding box center [691, 257] width 102 height 28
click at [730, 252] on icon "enhanced table" at bounding box center [724, 257] width 11 height 11
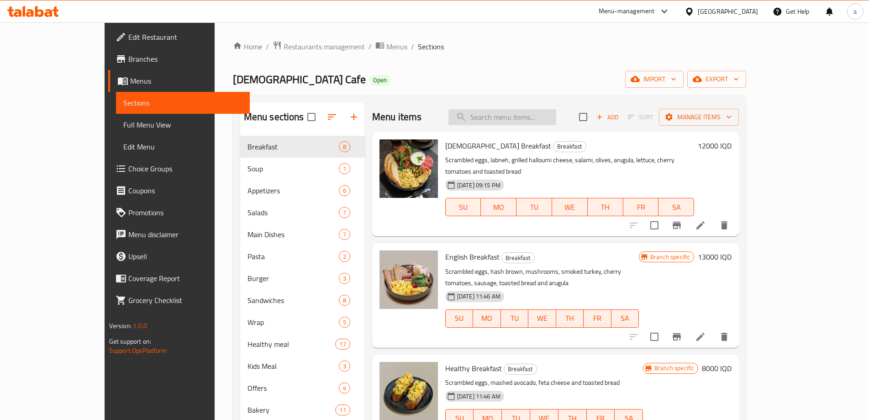
click at [533, 113] on input "search" at bounding box center [502, 117] width 108 height 16
paste input "Pink Dots"
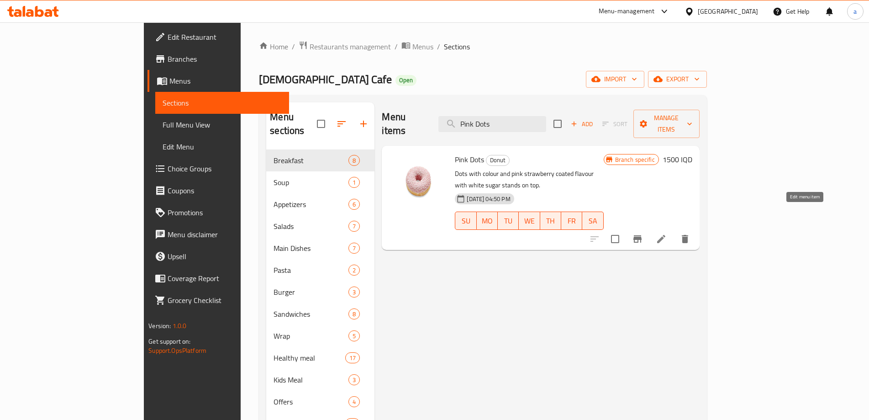
type input "Pink Dots"
click at [667, 233] on icon at bounding box center [661, 238] width 11 height 11
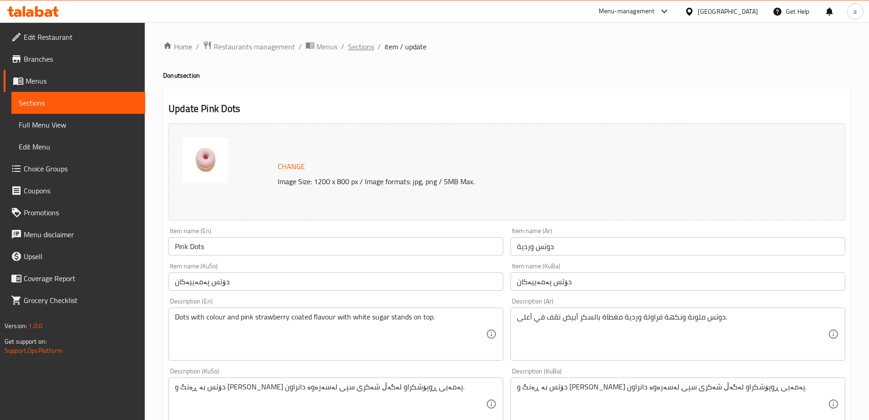
click at [359, 50] on span "Sections" at bounding box center [361, 46] width 26 height 11
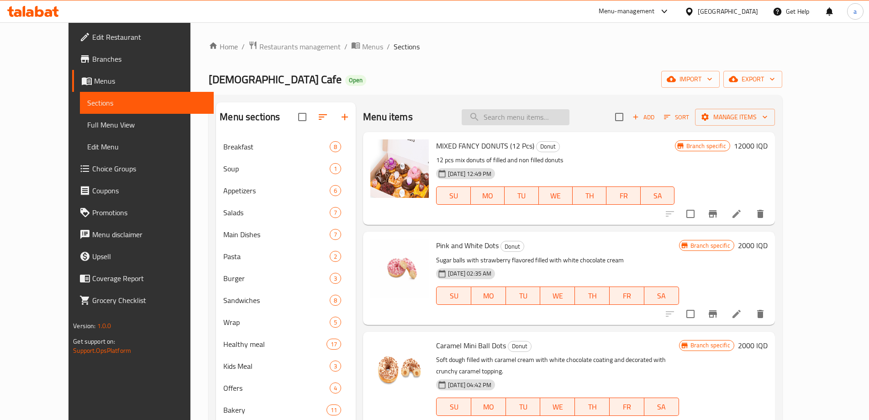
click at [533, 116] on input "search" at bounding box center [516, 117] width 108 height 16
paste input "Pink Dots"
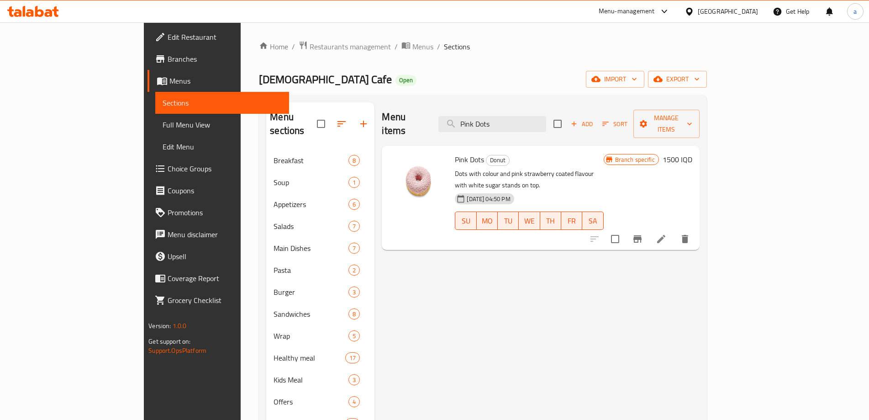
type input "Pink Dots"
click at [674, 231] on li at bounding box center [661, 239] width 26 height 16
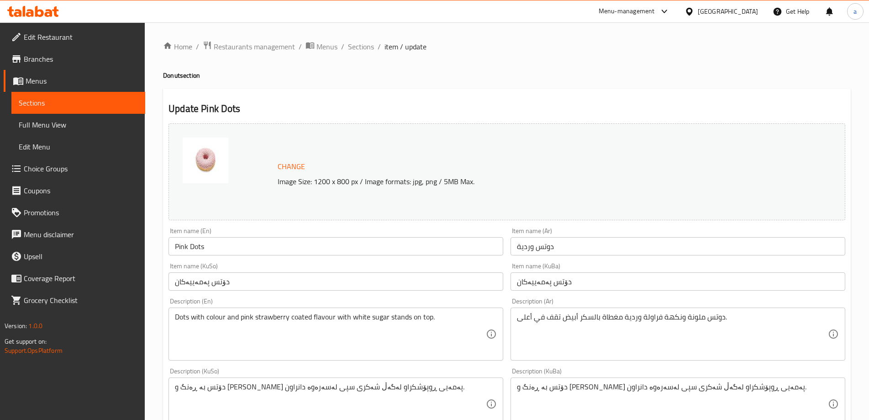
click at [491, 61] on div "Home / Restaurants management / Menus / Sections / item / update Donut section …" at bounding box center [507, 393] width 688 height 705
click at [406, 104] on h2 "Update Pink Dots" at bounding box center [506, 109] width 677 height 14
click at [327, 82] on div "Home / Restaurants management / Menus / Sections / item / update Donut section …" at bounding box center [507, 393] width 688 height 705
click at [353, 49] on span "Sections" at bounding box center [361, 46] width 26 height 11
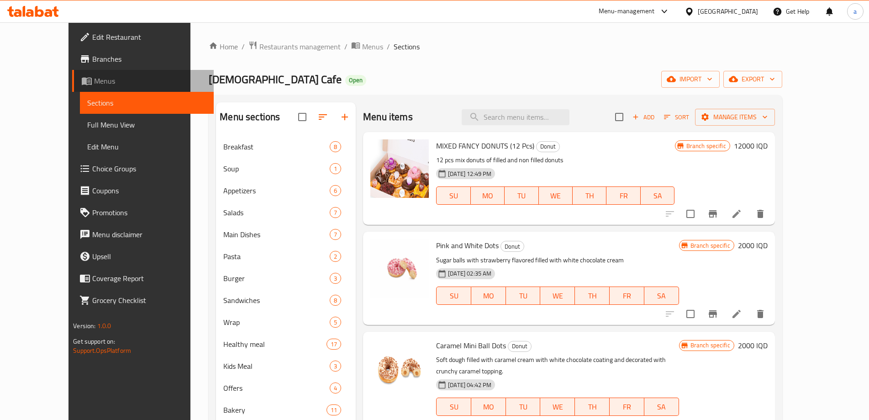
click at [94, 75] on span "Menus" at bounding box center [150, 80] width 112 height 11
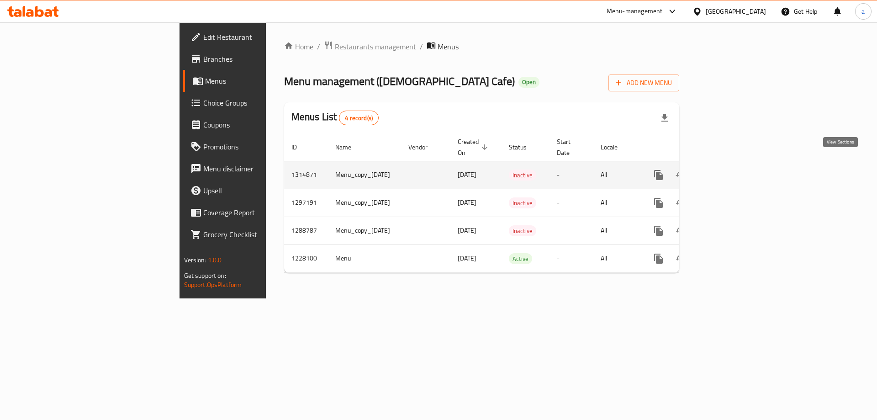
click at [735, 164] on link "enhanced table" at bounding box center [724, 175] width 22 height 22
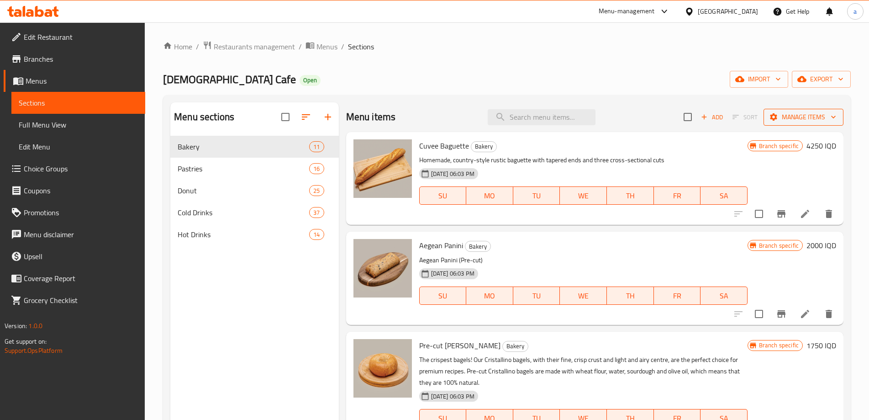
click at [803, 123] on button "Manage items" at bounding box center [803, 117] width 80 height 17
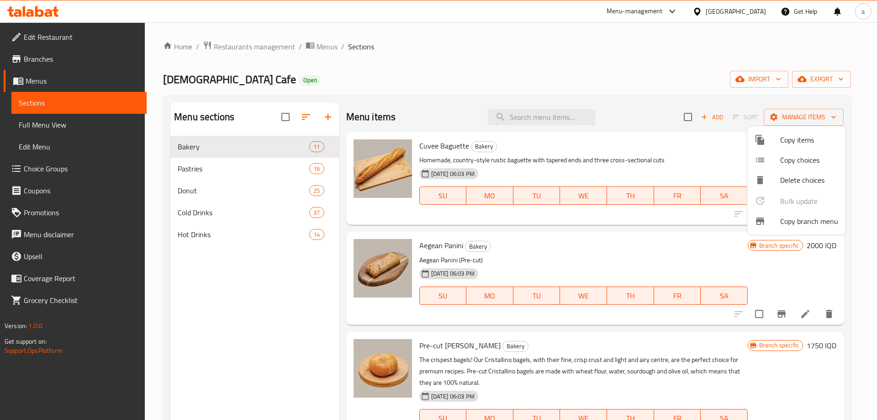
click at [40, 87] on div at bounding box center [438, 210] width 877 height 420
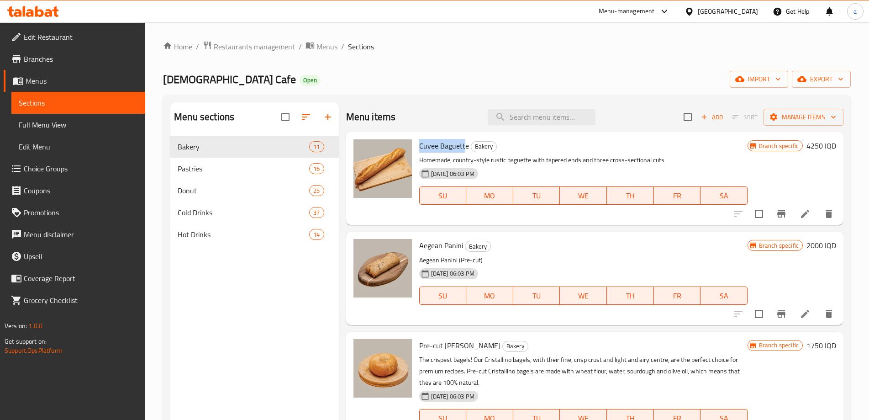
drag, startPoint x: 463, startPoint y: 148, endPoint x: 418, endPoint y: 149, distance: 44.7
click at [418, 149] on div "Cuvee Baguette Bakery Homemade, country-style rustic baguette with tapered ends…" at bounding box center [583, 178] width 336 height 85
copy span "Cuvee Baguett"
click at [799, 220] on li at bounding box center [805, 213] width 26 height 16
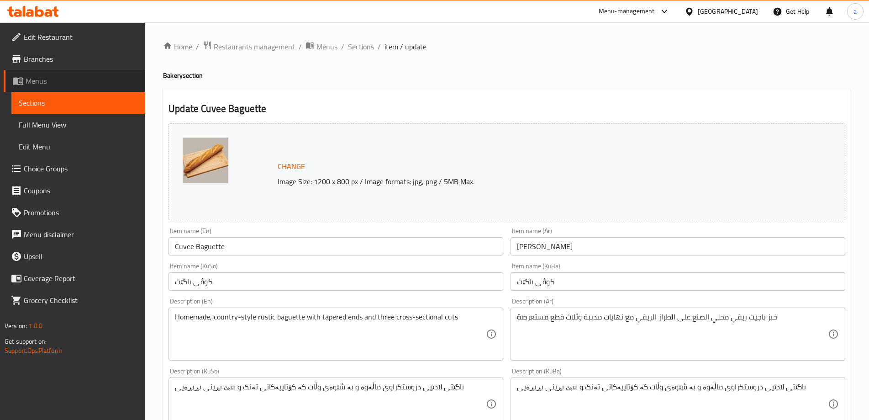
click at [39, 80] on span "Menus" at bounding box center [82, 80] width 112 height 11
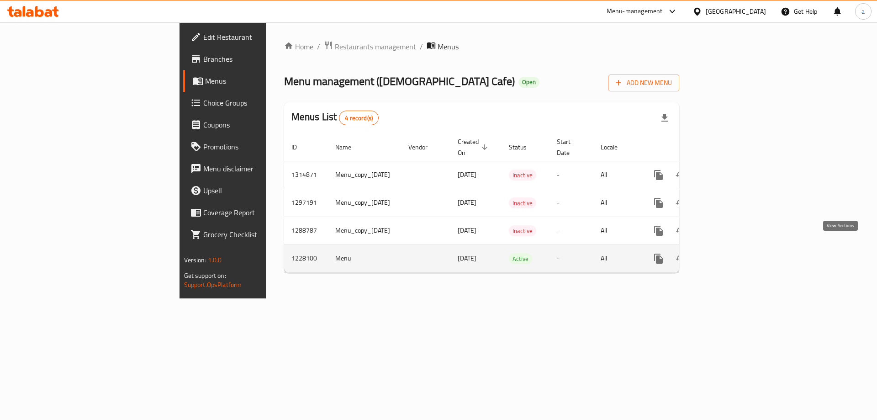
click at [728, 254] on icon "enhanced table" at bounding box center [724, 258] width 8 height 8
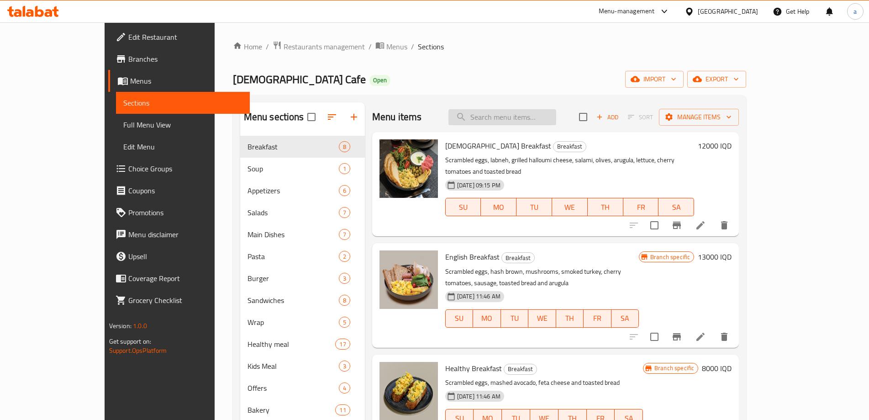
click at [556, 115] on input "search" at bounding box center [502, 117] width 108 height 16
paste input "Cuvee Baguett"
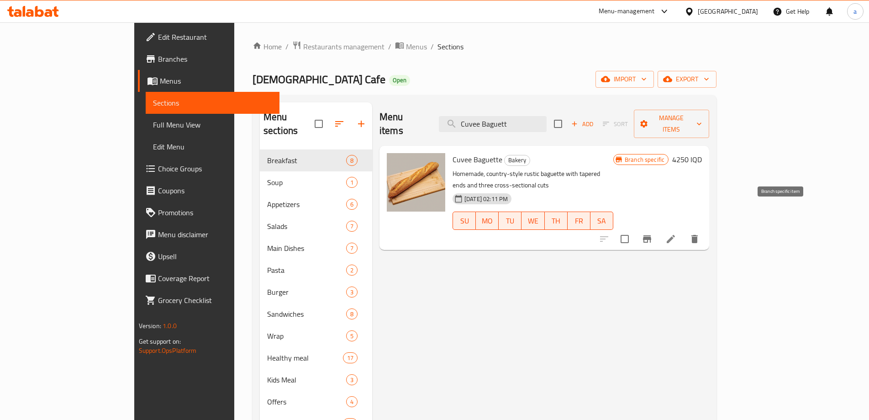
type input "Cuvee Baguett"
click at [684, 231] on li at bounding box center [671, 239] width 26 height 16
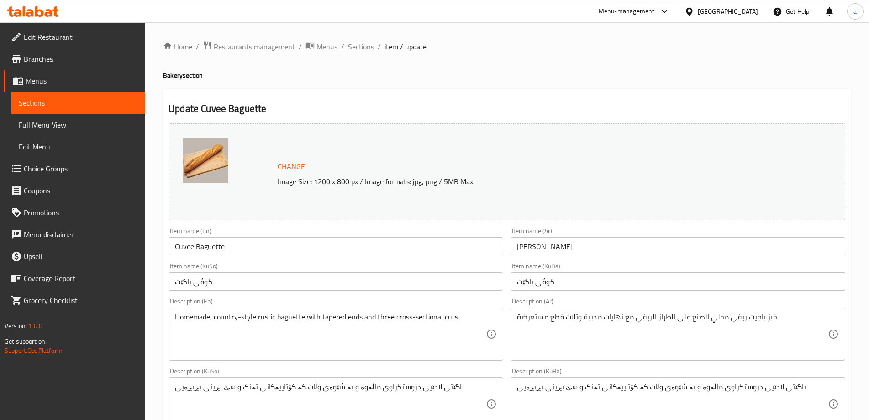
click at [65, 76] on span "Menus" at bounding box center [82, 80] width 112 height 11
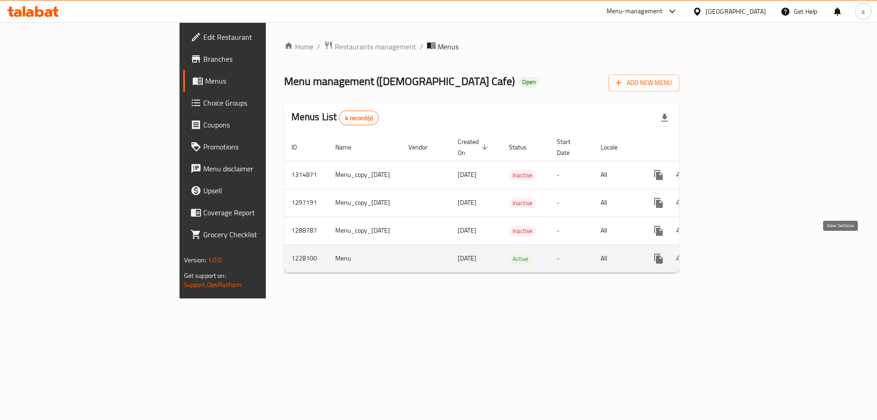
click at [735, 247] on link "enhanced table" at bounding box center [724, 258] width 22 height 22
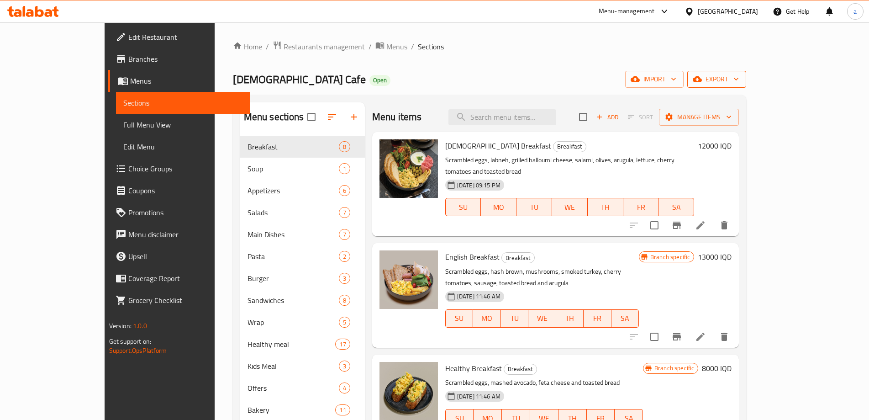
click at [739, 77] on span "export" at bounding box center [716, 79] width 44 height 11
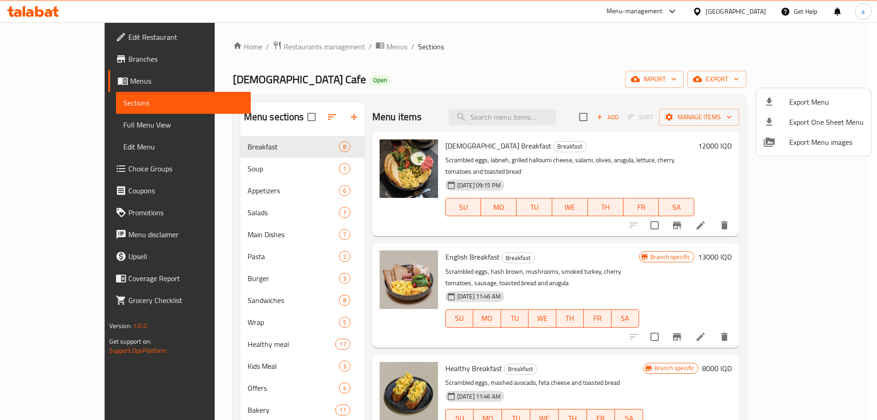
click at [793, 142] on span "Export Menu images" at bounding box center [826, 142] width 74 height 11
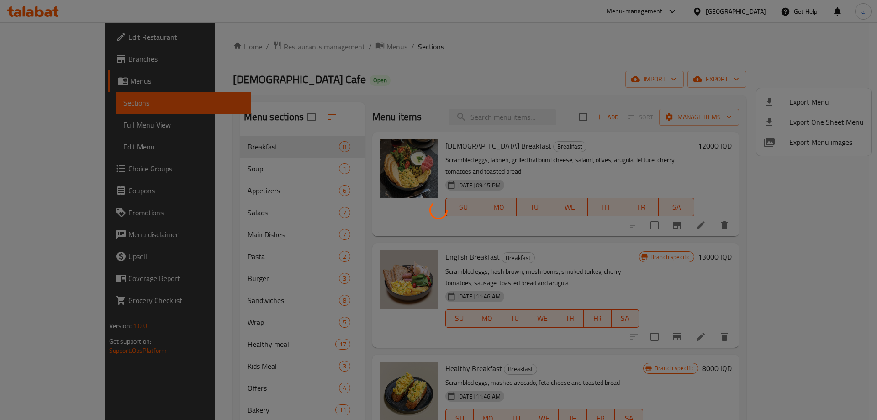
click at [672, 61] on div at bounding box center [438, 210] width 877 height 420
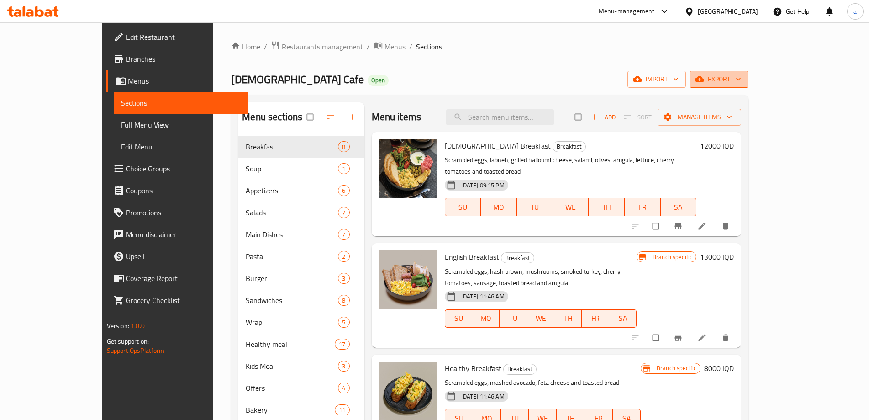
click at [743, 75] on icon "button" at bounding box center [738, 78] width 9 height 9
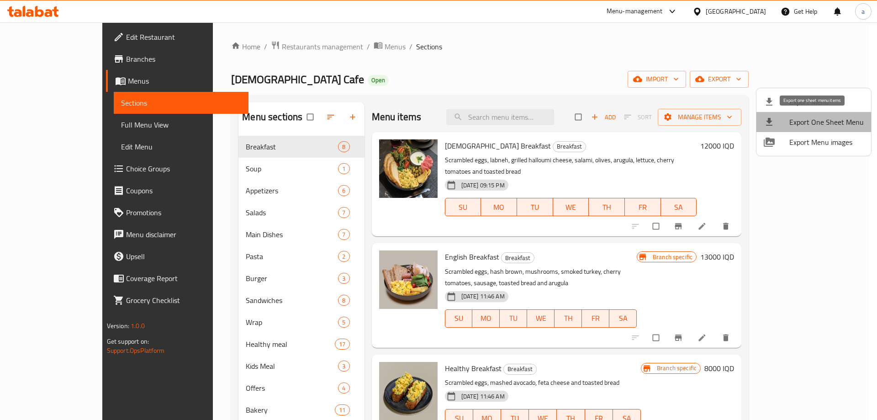
click at [829, 124] on span "Export One Sheet Menu" at bounding box center [826, 121] width 74 height 11
click at [578, 77] on div at bounding box center [438, 210] width 877 height 420
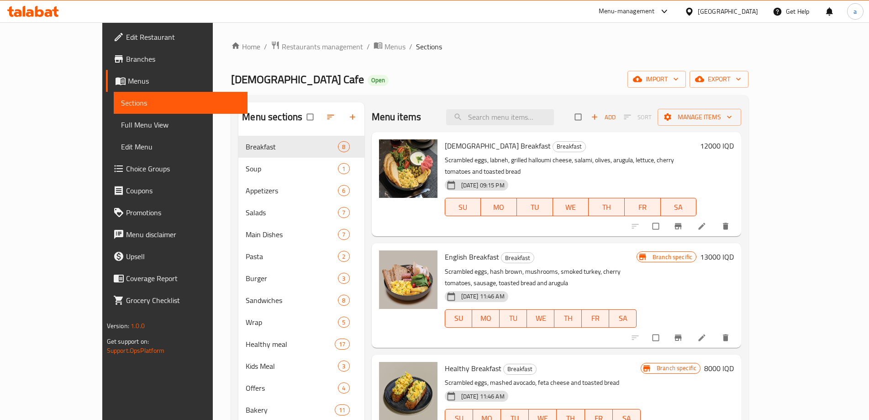
click at [40, 12] on icon at bounding box center [33, 11] width 52 height 11
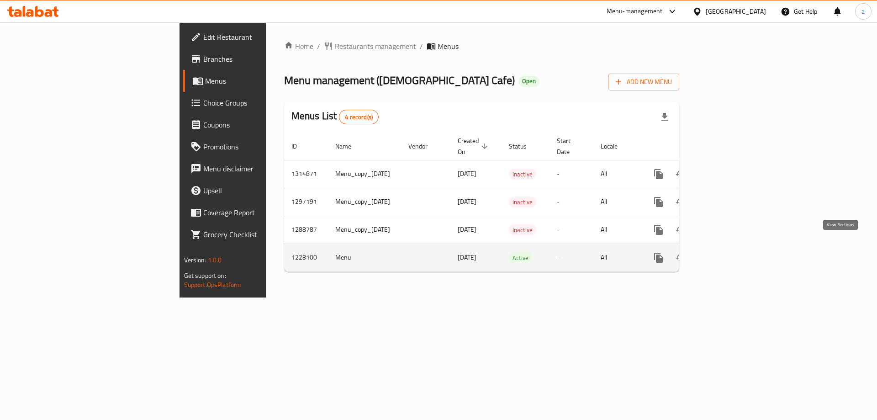
click at [730, 252] on icon "enhanced table" at bounding box center [724, 257] width 11 height 11
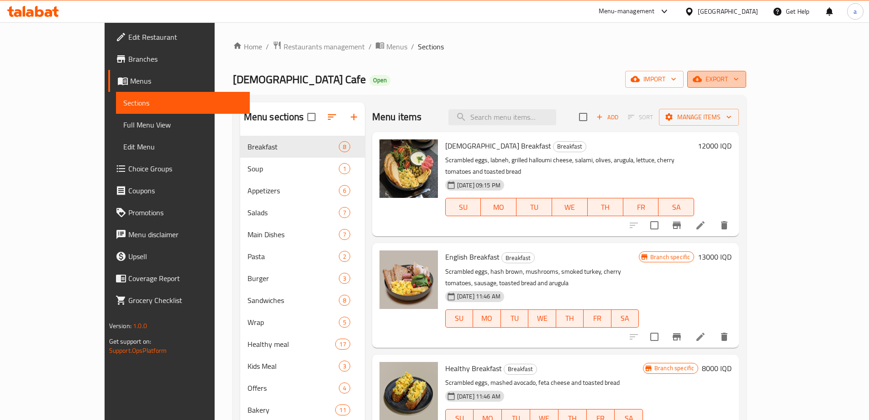
click at [739, 75] on span "export" at bounding box center [716, 79] width 44 height 11
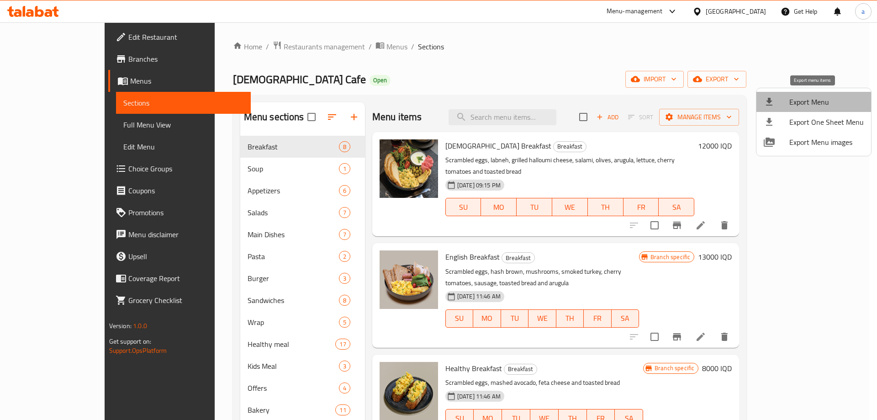
click at [815, 105] on span "Export Menu" at bounding box center [826, 101] width 74 height 11
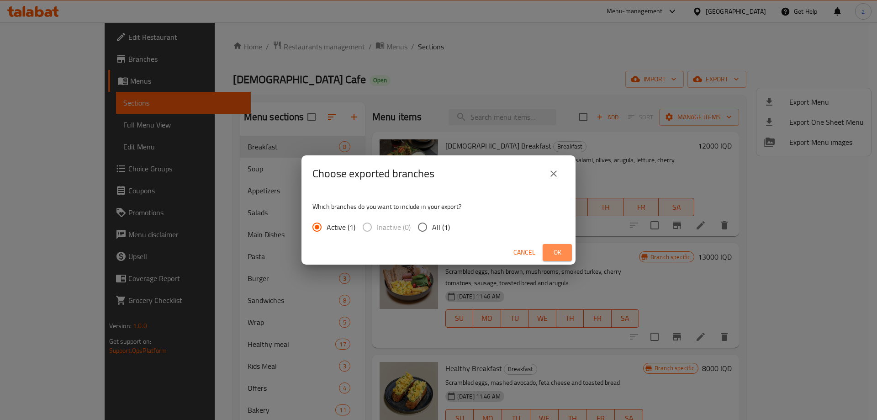
click at [569, 247] on button "Ok" at bounding box center [556, 252] width 29 height 17
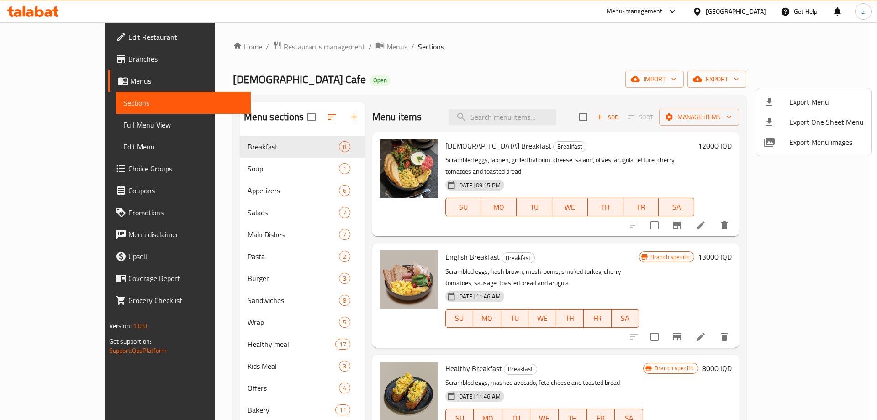
click at [442, 53] on div at bounding box center [438, 210] width 877 height 420
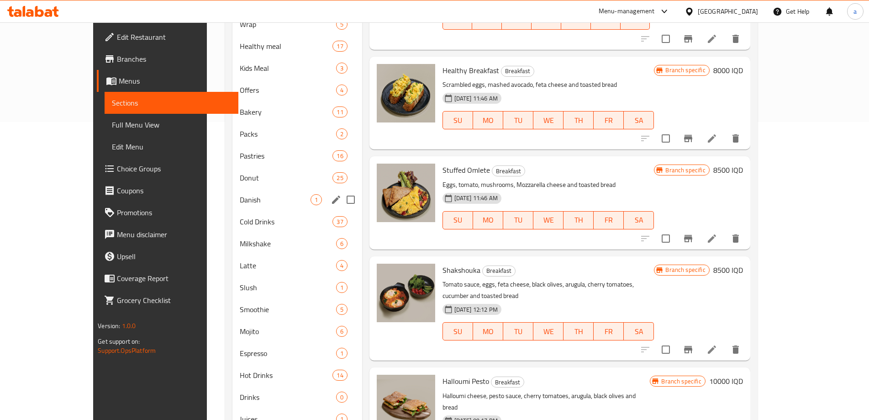
scroll to position [237, 0]
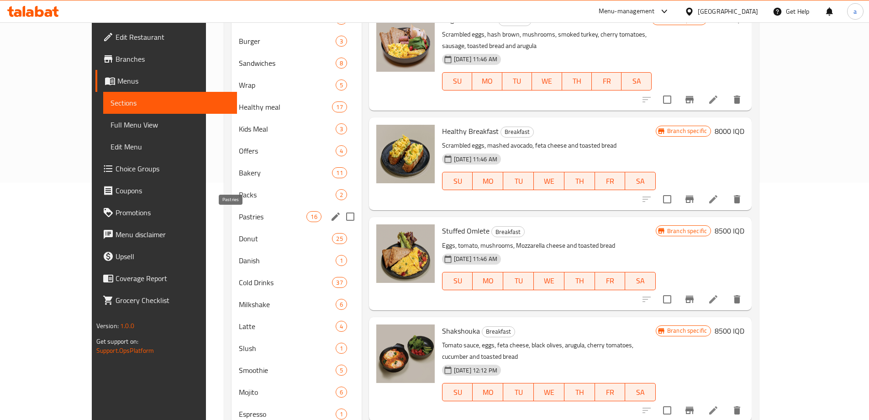
click at [245, 214] on span "Pastries" at bounding box center [273, 216] width 68 height 11
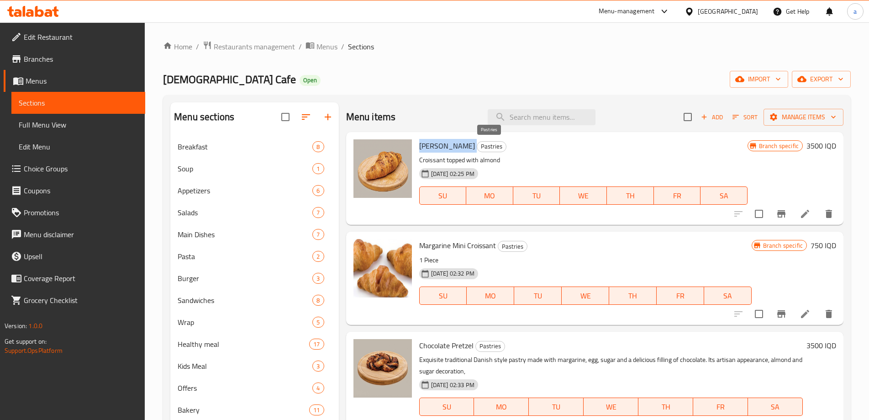
copy h6 "[PERSON_NAME]"
drag, startPoint x: 418, startPoint y: 151, endPoint x: 469, endPoint y: 152, distance: 51.6
click at [473, 151] on div "Almond Croissant Pastries Croissant topped with almond [DATE] 02:25 PM SU MO TU…" at bounding box center [583, 178] width 336 height 85
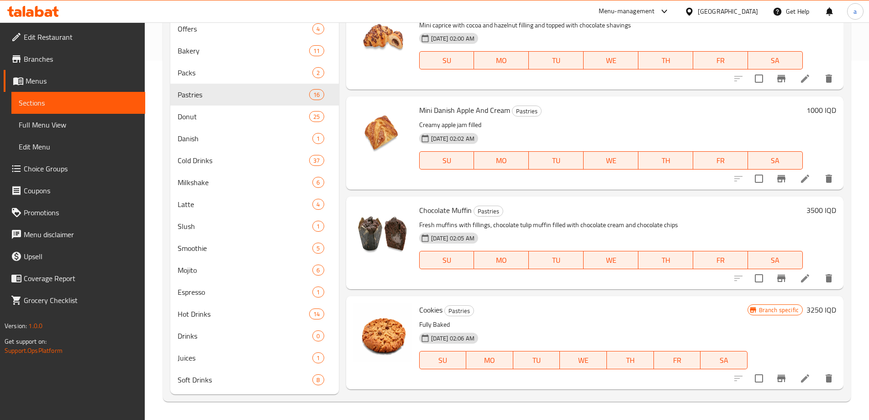
scroll to position [991, 0]
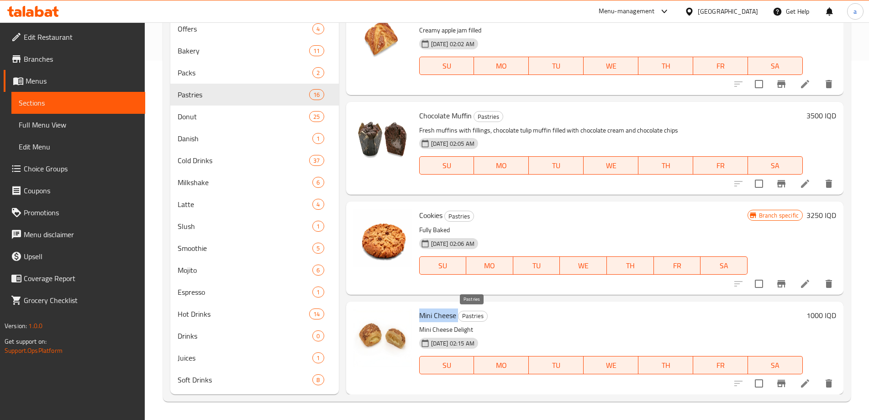
drag, startPoint x: 421, startPoint y: 316, endPoint x: 459, endPoint y: 315, distance: 38.4
click at [459, 315] on h6 "Mini Cheese Pastries" at bounding box center [611, 315] width 384 height 13
copy h6 "Mini Cheese"
click at [240, 53] on span "Bakery" at bounding box center [231, 50] width 106 height 11
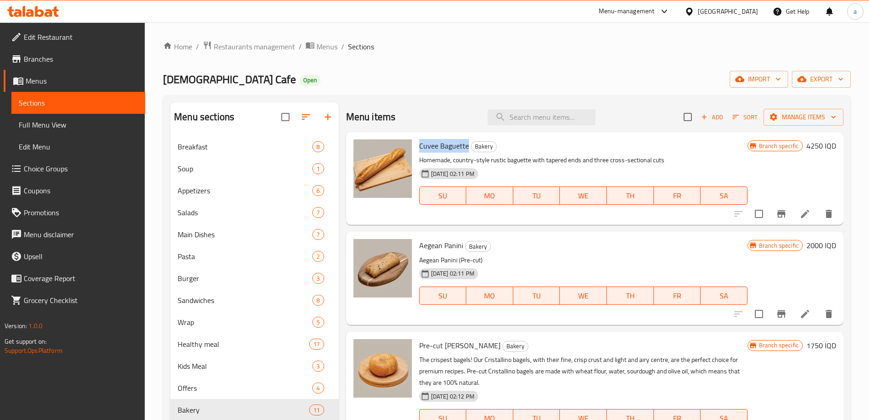
drag, startPoint x: 420, startPoint y: 146, endPoint x: 468, endPoint y: 144, distance: 47.5
click at [468, 144] on h6 "Cuvee Baguette Bakery" at bounding box center [583, 145] width 328 height 13
copy span "Cuvee Baguette"
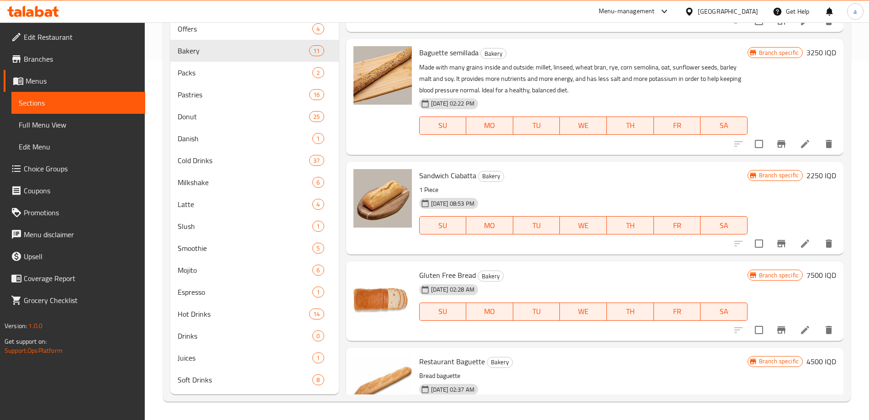
scroll to position [513, 0]
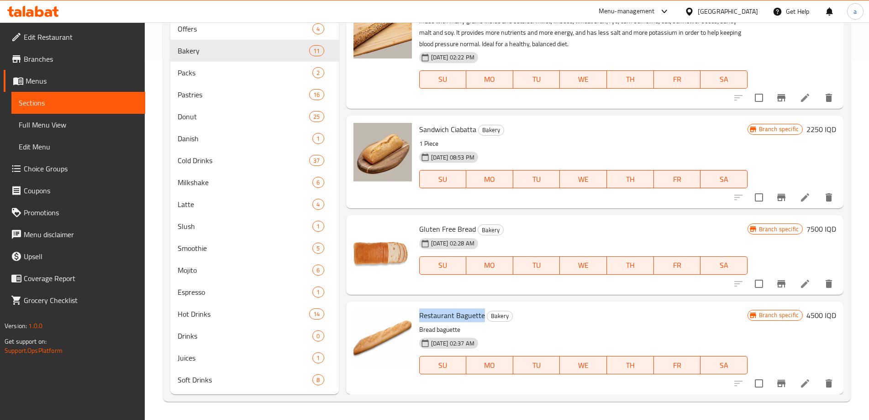
drag, startPoint x: 420, startPoint y: 312, endPoint x: 483, endPoint y: 312, distance: 62.6
click at [483, 312] on span "Restaurant Baguette" at bounding box center [452, 315] width 66 height 14
copy span "Restaurant Baguette"
click at [447, 322] on div "Restaurant Baguette Bakery Bread baguette 01-05-2025 02:37 AM SU MO TU WE TH FR…" at bounding box center [583, 347] width 336 height 85
drag, startPoint x: 468, startPoint y: 315, endPoint x: 442, endPoint y: 318, distance: 25.3
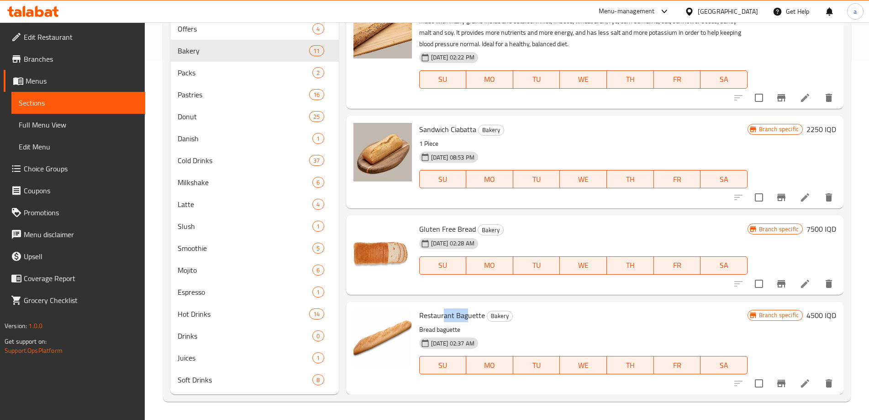
click at [442, 318] on span "Restaurant Baguette" at bounding box center [452, 315] width 66 height 14
copy span "ant Bag"
click at [226, 111] on span "Donut" at bounding box center [231, 116] width 106 height 11
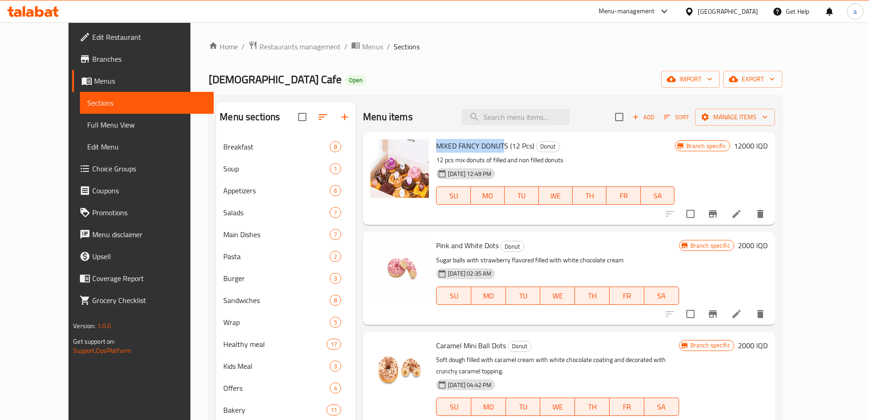
drag, startPoint x: 421, startPoint y: 143, endPoint x: 485, endPoint y: 144, distance: 63.9
click at [485, 144] on span "MIXED FANCY DONUTS (12 Pcs)" at bounding box center [485, 146] width 98 height 14
copy span "MIXED FANCY DONUT"
drag, startPoint x: 516, startPoint y: 147, endPoint x: 418, endPoint y: 141, distance: 98.3
click at [432, 141] on div "MIXED FANCY DONUTS (12 Pcs) Donut 12 pcs mix donuts of filled and non filled do…" at bounding box center [555, 178] width 246 height 85
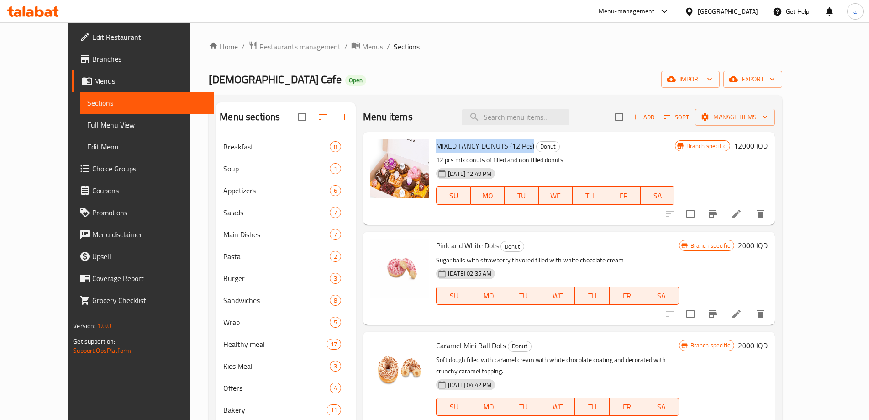
copy span "MIXED FANCY DONUTS (12 Pcs)"
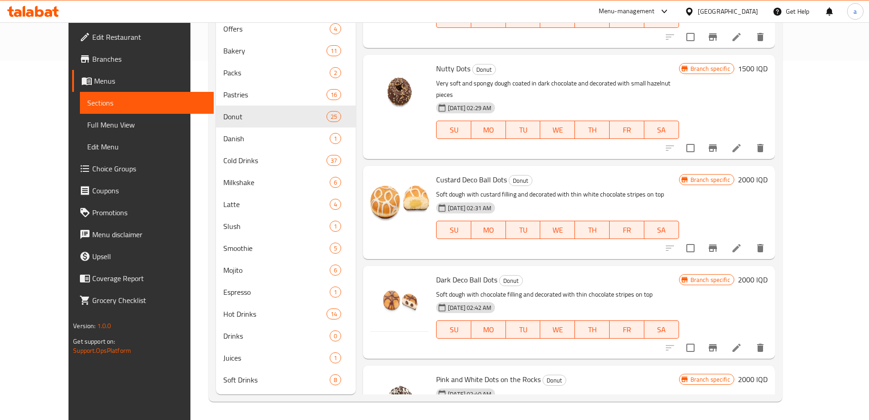
scroll to position [1834, 0]
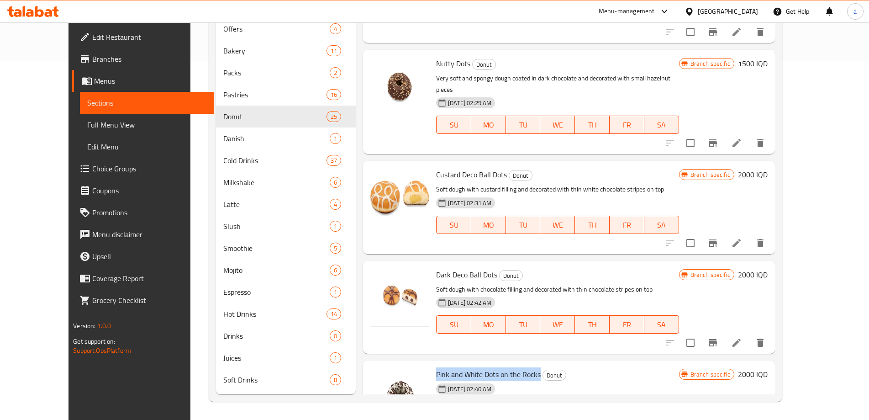
drag, startPoint x: 418, startPoint y: 326, endPoint x: 522, endPoint y: 326, distance: 104.1
click at [522, 364] on div "Pink and White Dots on the Rocks Donut 01-05-2025 02:40 AM SU MO TU WE TH FR SA" at bounding box center [557, 400] width 250 height 72
copy span "Pink and White Dots on the Rocks"
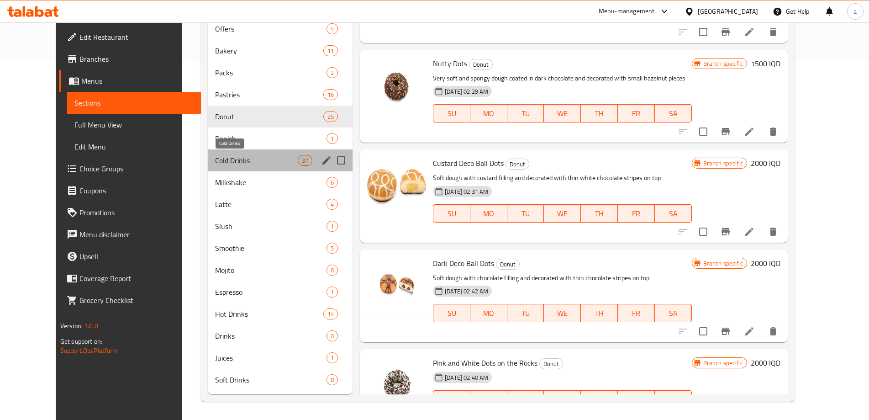
click at [227, 162] on span "Cold Drinks" at bounding box center [256, 160] width 83 height 11
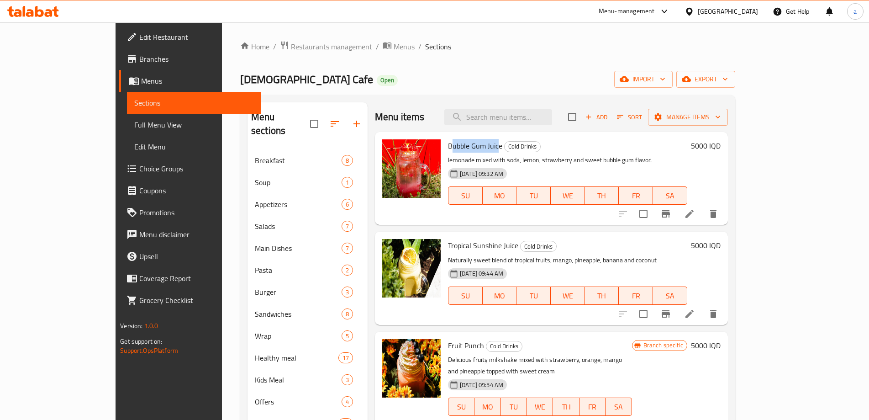
drag, startPoint x: 424, startPoint y: 147, endPoint x: 470, endPoint y: 142, distance: 46.3
click at [470, 142] on span "Bubble Gum Juice" at bounding box center [475, 146] width 54 height 14
copy span "ubble Gum Juic"
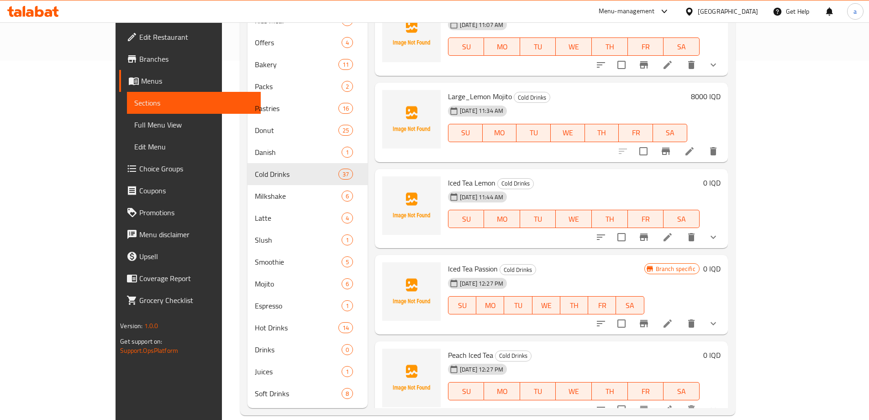
scroll to position [2926, 0]
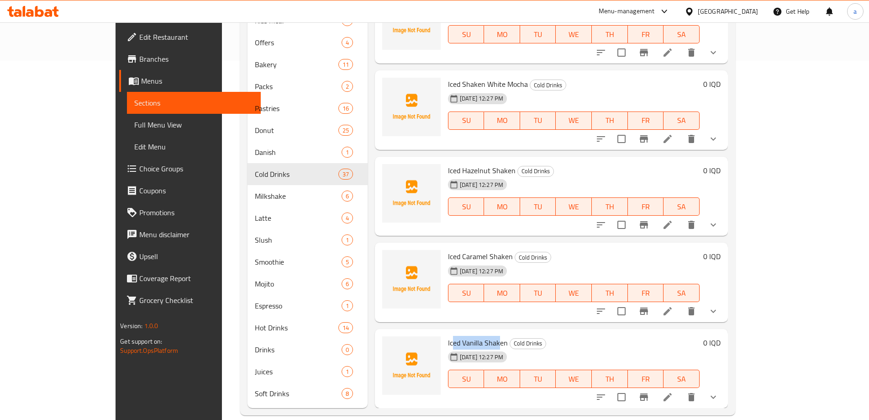
drag, startPoint x: 422, startPoint y: 327, endPoint x: 467, endPoint y: 329, distance: 45.3
click at [467, 336] on span "Iced Vanilla Shaken" at bounding box center [478, 343] width 60 height 14
copy span "ced Vanilla Sha"
click at [448, 336] on span "Iced Vanilla Shaken" at bounding box center [478, 343] width 60 height 14
drag, startPoint x: 478, startPoint y: 329, endPoint x: 454, endPoint y: 329, distance: 24.7
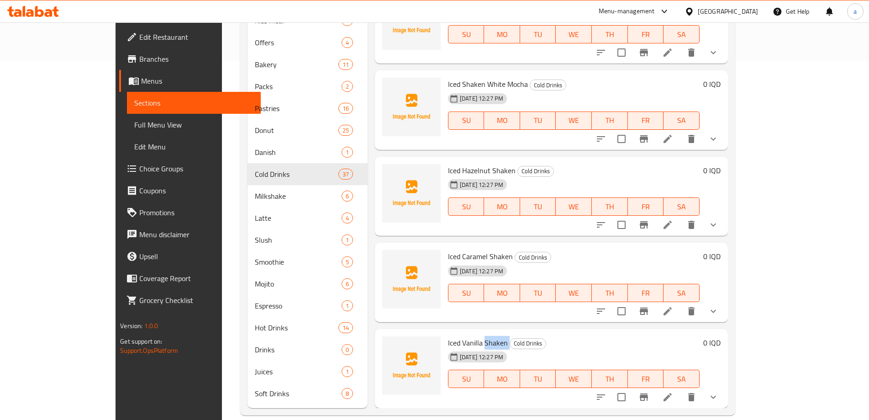
click at [454, 336] on h6 "Iced Vanilla Shaken Cold Drinks" at bounding box center [574, 342] width 252 height 13
click at [471, 336] on span "Iced Vanilla Shaken" at bounding box center [478, 343] width 60 height 14
click at [473, 336] on span "Iced Vanilla Shaken" at bounding box center [478, 343] width 60 height 14
drag, startPoint x: 477, startPoint y: 329, endPoint x: 412, endPoint y: 327, distance: 64.4
click at [412, 332] on div "Iced Vanilla Shaken Cold Drinks 01-05-2025 12:27 PM SU MO TU WE TH FR SA 0 IQD" at bounding box center [552, 368] width 346 height 72
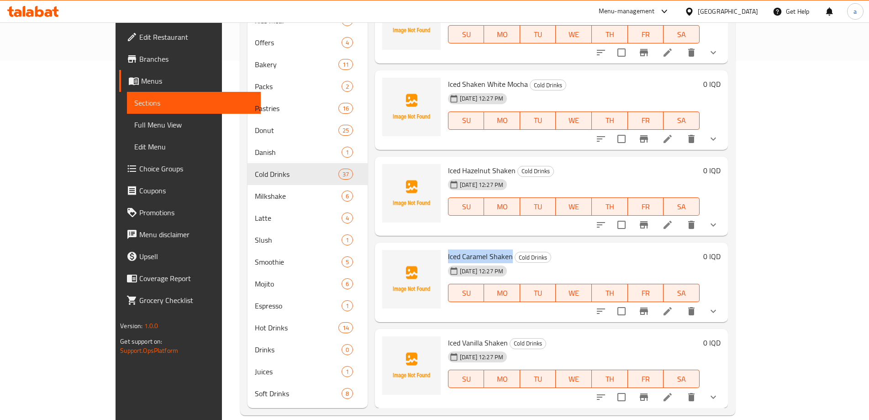
drag, startPoint x: 482, startPoint y: 243, endPoint x: 418, endPoint y: 245, distance: 63.9
click at [444, 246] on div "Iced Caramel Shaken Cold Drinks 01-05-2025 12:27 PM SU MO TU WE TH FR SA" at bounding box center [573, 282] width 259 height 72
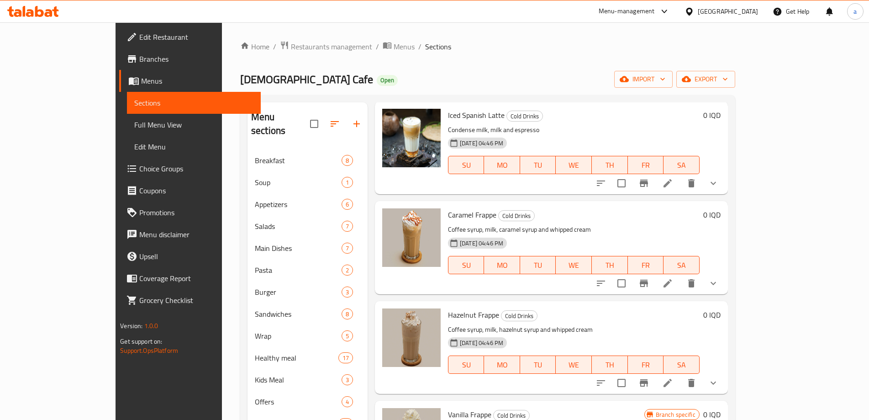
scroll to position [0, 0]
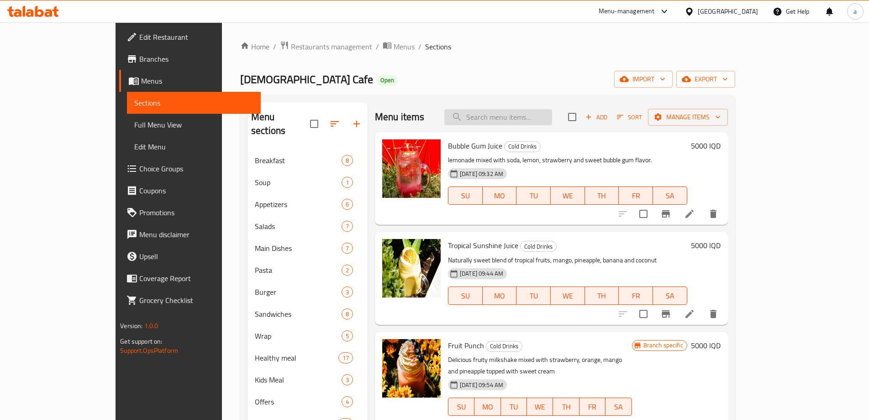
click at [533, 111] on input "search" at bounding box center [498, 117] width 108 height 16
paste input "Peach Iced Tea"
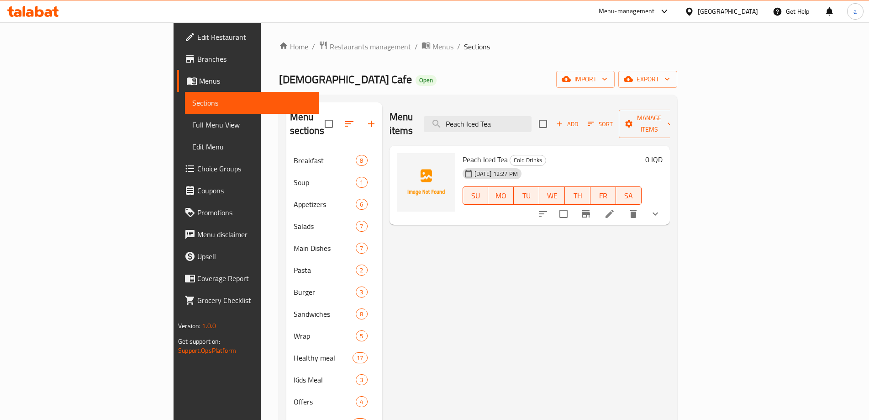
type input "Peach Iced Tea"
drag, startPoint x: 572, startPoint y: 123, endPoint x: 452, endPoint y: 129, distance: 119.8
click at [454, 128] on div "Menu items Peach Iced Tea Add Sort Manage items" at bounding box center [529, 123] width 280 height 43
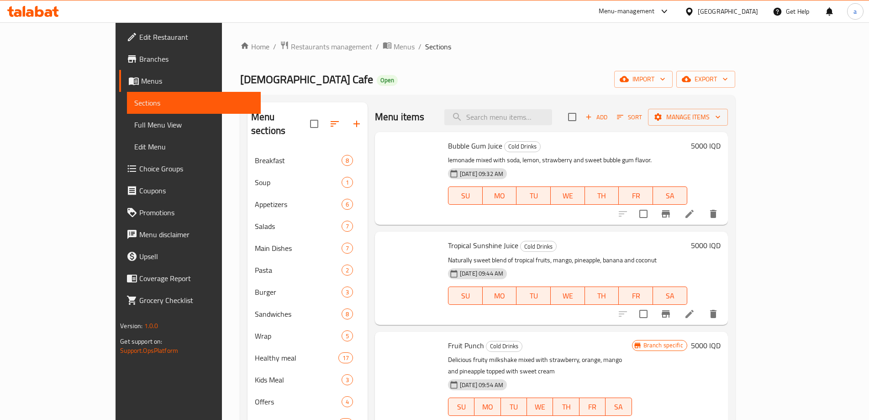
click at [499, 304] on button "MO" at bounding box center [500, 295] width 34 height 18
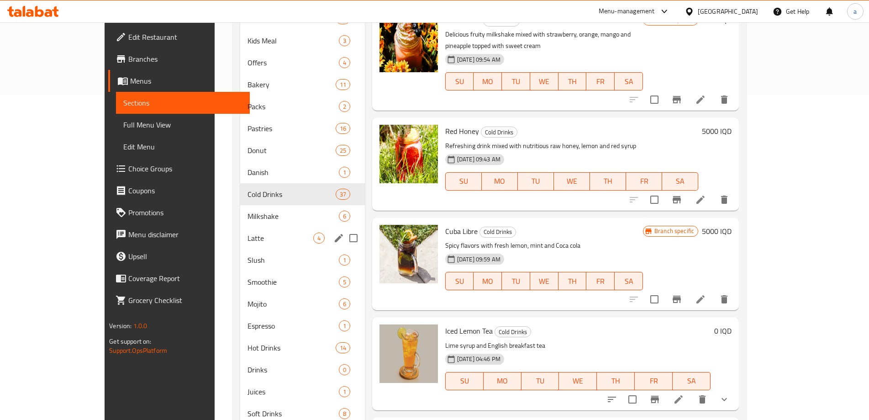
scroll to position [359, 0]
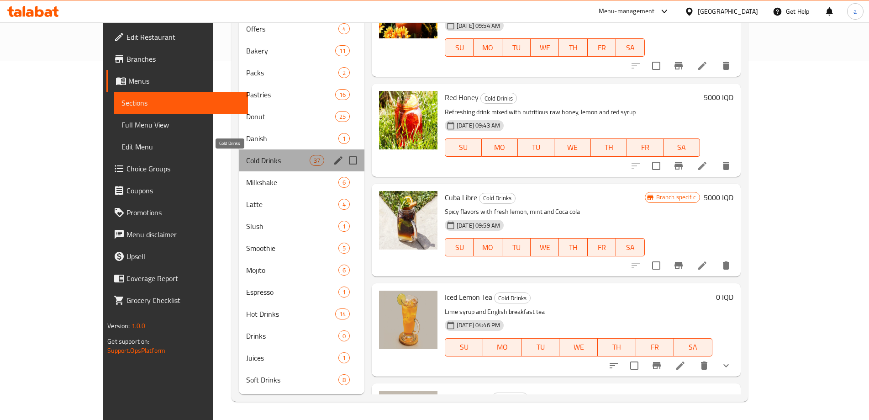
click at [255, 160] on span "Cold Drinks" at bounding box center [277, 160] width 63 height 11
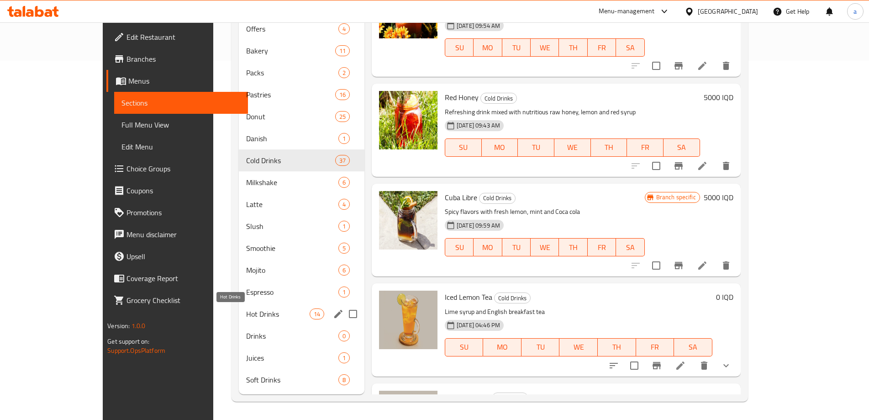
click at [246, 316] on span "Hot Drinks" at bounding box center [277, 313] width 63 height 11
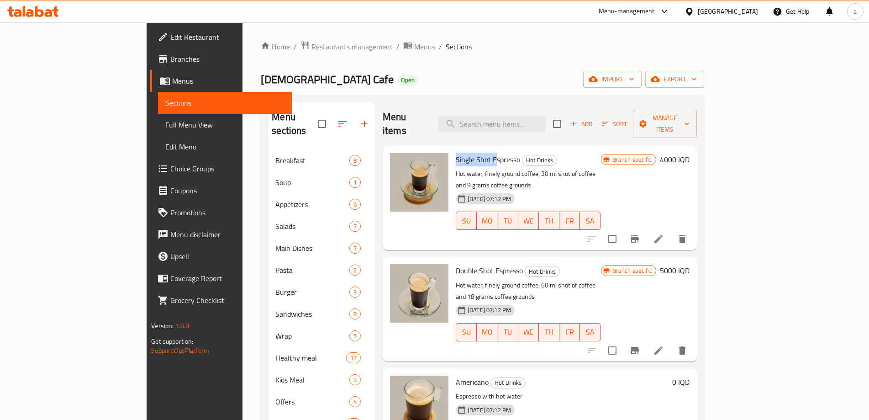
drag, startPoint x: 418, startPoint y: 148, endPoint x: 459, endPoint y: 147, distance: 40.7
click at [459, 149] on div "Single Shot Espresso Hot Drinks Hot water, finely ground coffee, 30 ml shot of …" at bounding box center [528, 197] width 152 height 97
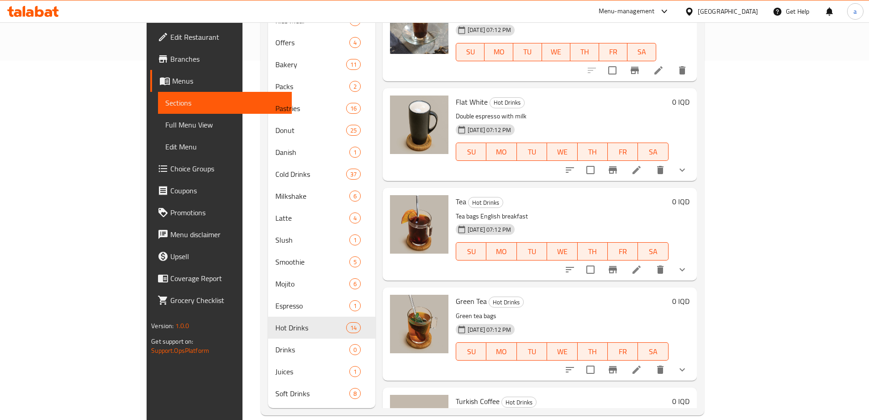
scroll to position [768, 0]
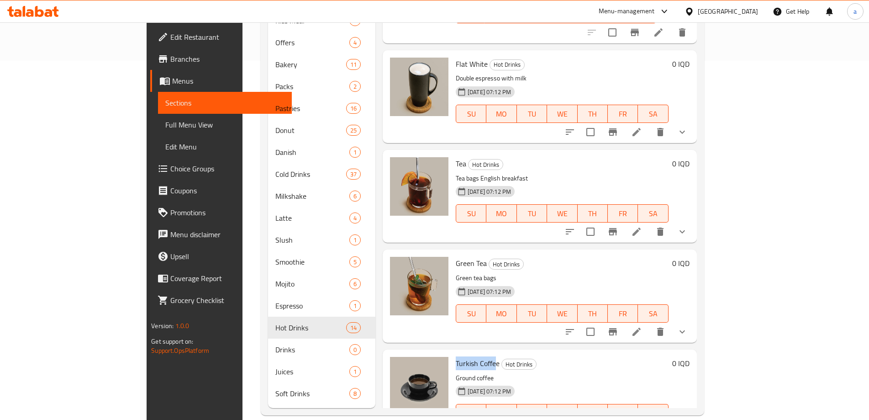
drag, startPoint x: 459, startPoint y: 315, endPoint x: 417, endPoint y: 313, distance: 42.0
click at [452, 353] on div "Turkish Coffee Hot Drinks Ground coffee 30-03-2024 07:12 PM SU MO TU WE TH FR SA" at bounding box center [562, 395] width 220 height 85
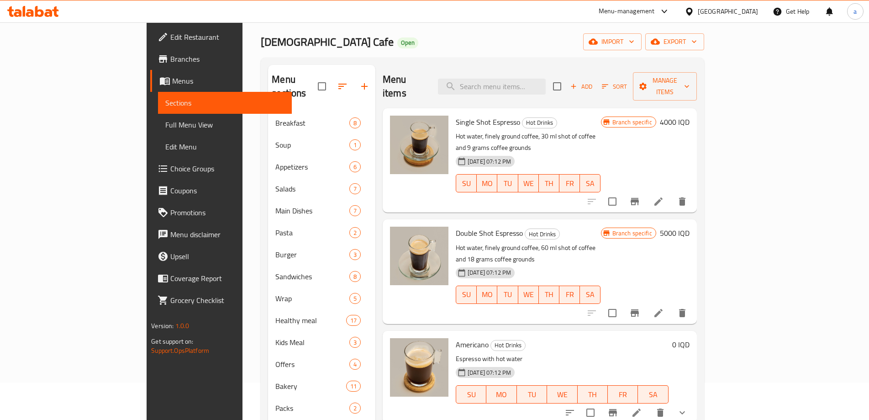
scroll to position [0, 0]
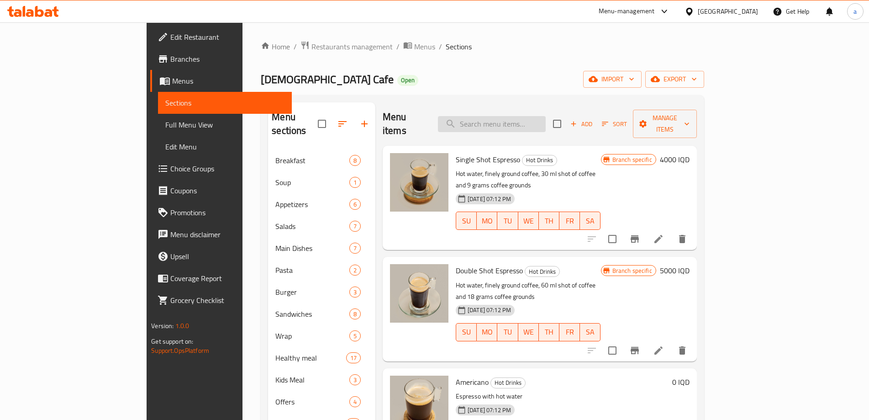
click at [526, 124] on input "search" at bounding box center [492, 124] width 108 height 16
paste input "1426784168"
type input "1426784168"
paste input "Iced Caramel Shaken"
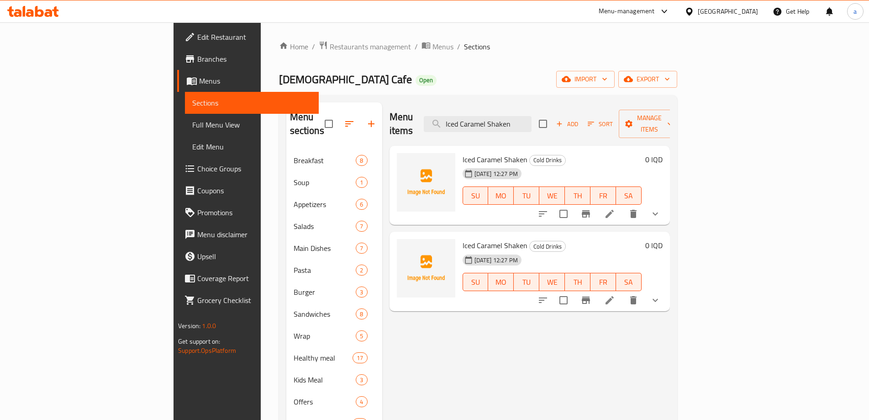
type input "Iced Caramel Shaken"
click at [661, 208] on icon "show more" at bounding box center [655, 213] width 11 height 11
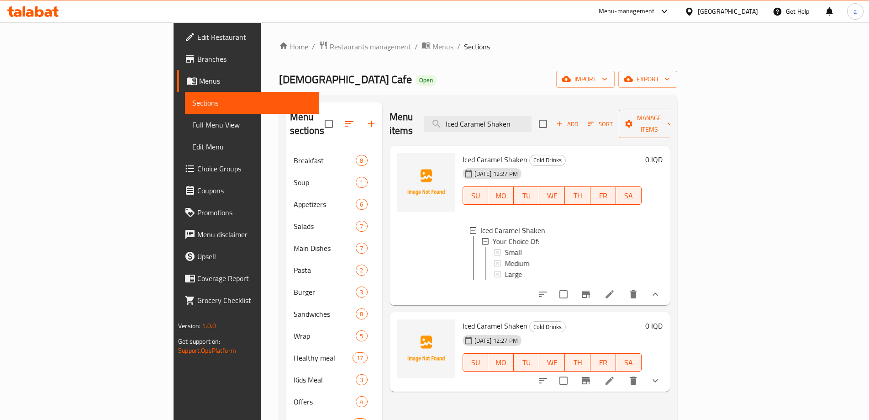
scroll to position [1, 0]
click at [661, 379] on icon "show more" at bounding box center [655, 380] width 11 height 11
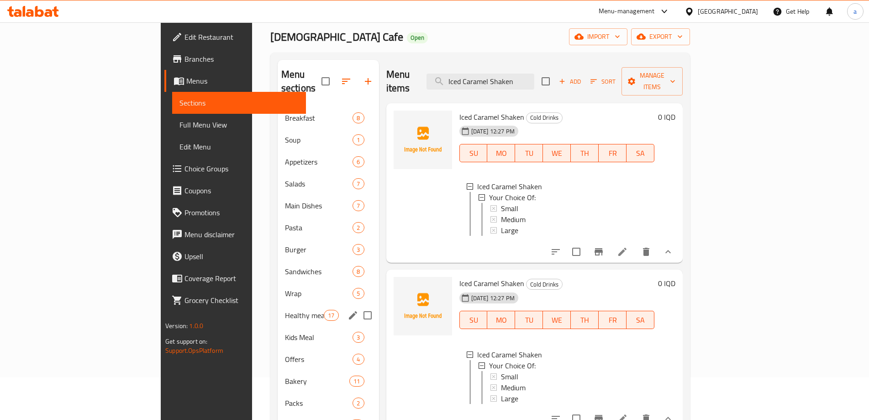
scroll to position [122, 0]
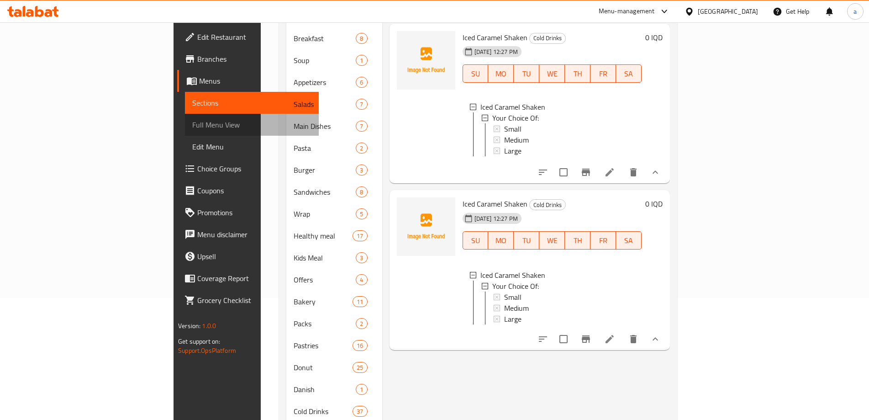
click at [192, 124] on span "Full Menu View" at bounding box center [251, 124] width 119 height 11
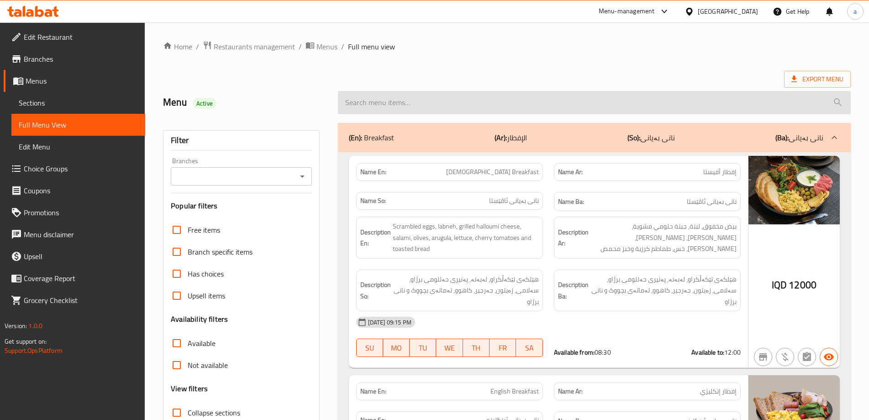
click at [457, 108] on input "search" at bounding box center [594, 102] width 513 height 23
paste input "Iced Caramel Shaken"
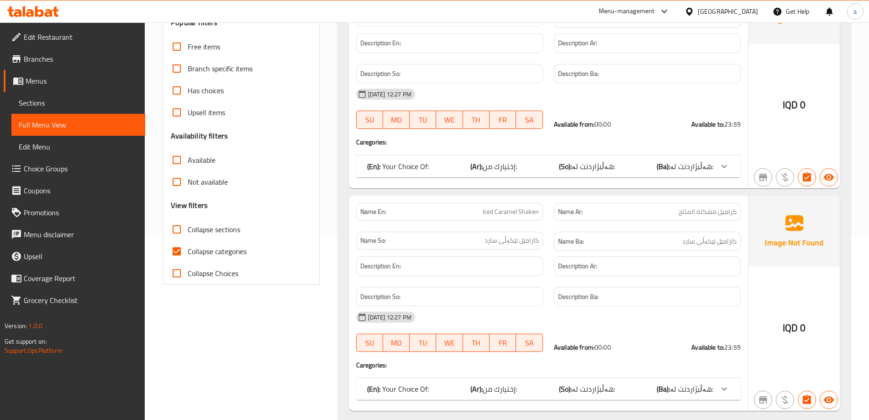
scroll to position [210, 0]
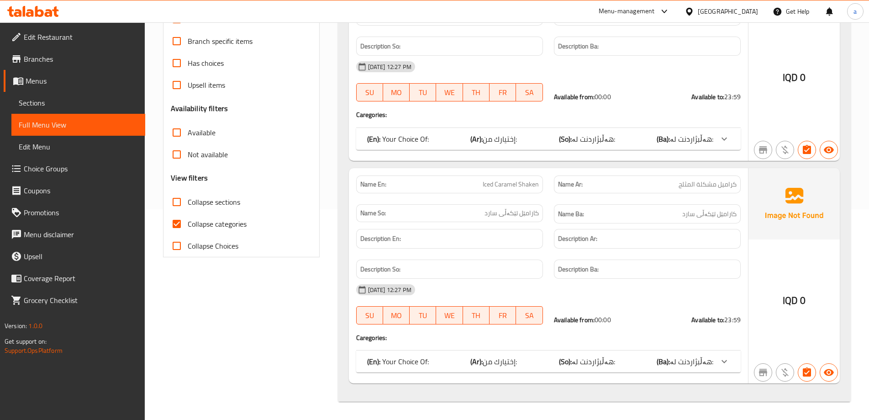
type input "Iced Caramel Shaken"
click at [465, 361] on div "(En): Your Choice Of: (Ar): إختيارك من: (So): هەڵبژاردنت لە: (Ba): هەڵبژاردنت ل…" at bounding box center [540, 361] width 346 height 11
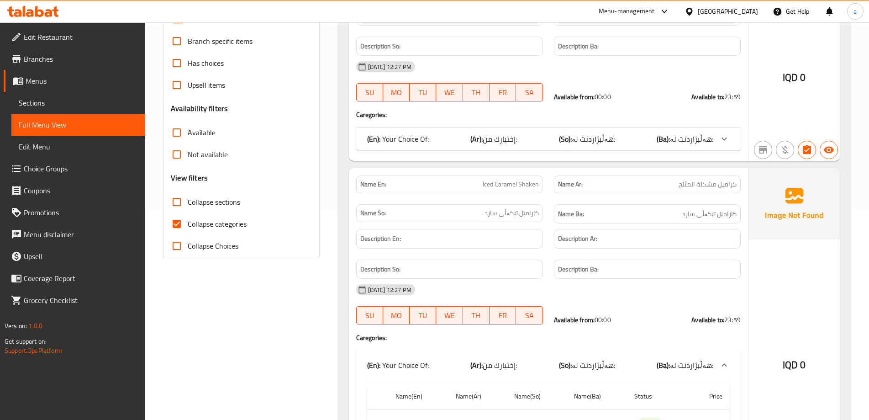
click at [484, 150] on div "Name En: Iced Caramel Shaken Name Ar: كراميل مثلجة شيكن Name So: کەرامێڵی سارد …" at bounding box center [548, 53] width 399 height 216
click at [484, 147] on div "(En): Your Choice Of: (Ar): إختيارك من: (So): هەڵبژاردنت لە: (Ba): هەڵبژاردنت ل…" at bounding box center [548, 139] width 384 height 22
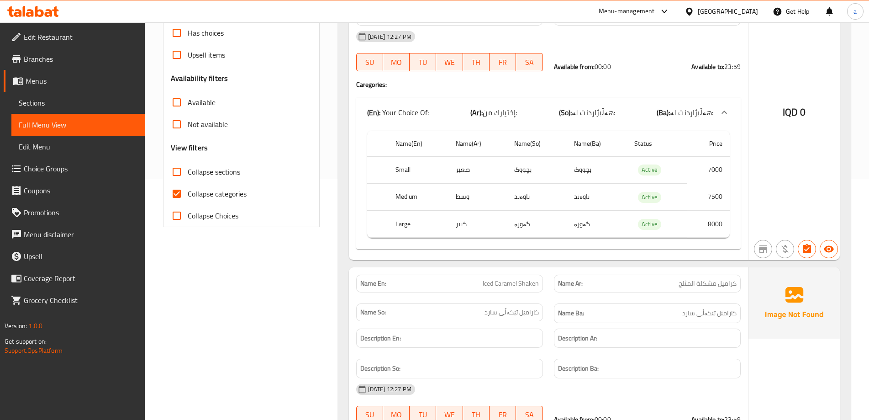
scroll to position [243, 0]
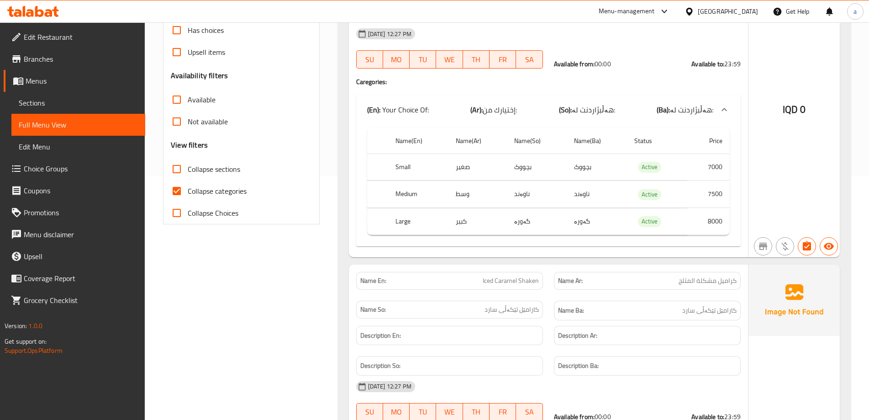
click at [233, 191] on span "Collapse categories" at bounding box center [217, 190] width 59 height 11
click at [188, 191] on input "Collapse categories" at bounding box center [177, 191] width 22 height 22
click at [231, 191] on span "Collapse categories" at bounding box center [217, 190] width 59 height 11
click at [188, 191] on input "Collapse categories" at bounding box center [177, 191] width 22 height 22
checkbox input "true"
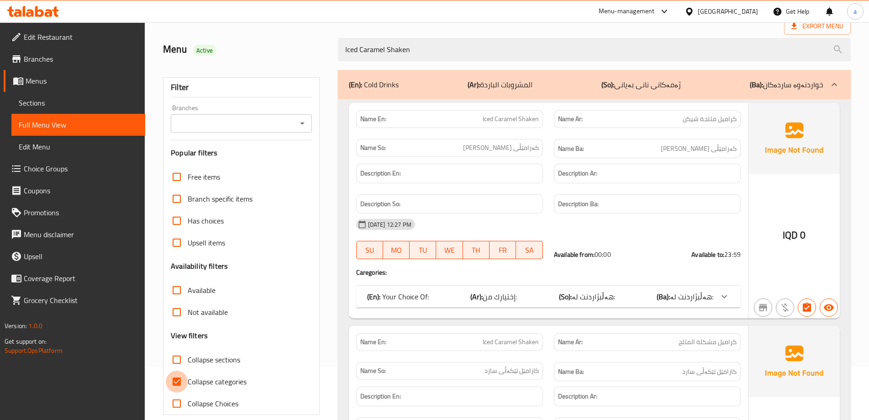
scroll to position [0, 0]
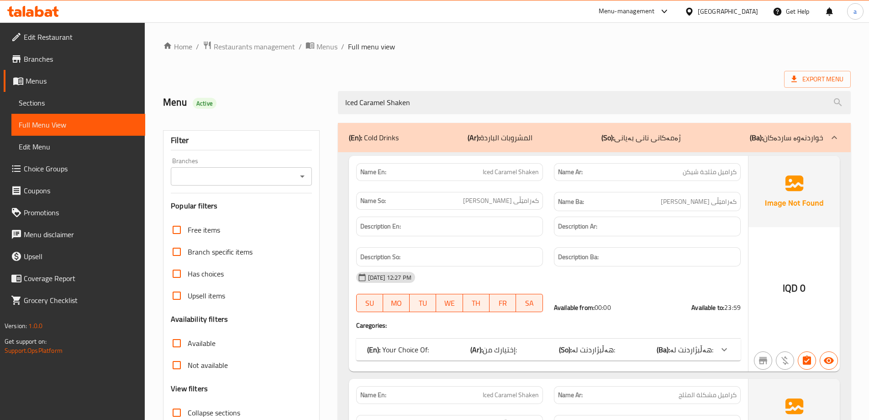
drag, startPoint x: 460, startPoint y: 98, endPoint x: 214, endPoint y: 125, distance: 247.2
click at [215, 125] on div "Home / Restaurants management / Menus / Full menu view Export Menu Menu Active …" at bounding box center [507, 326] width 688 height 571
paste input "Soft Burger Bu"
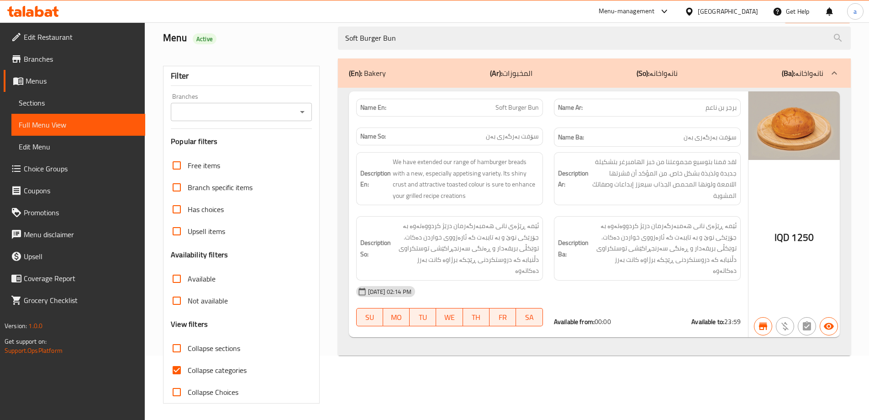
scroll to position [66, 0]
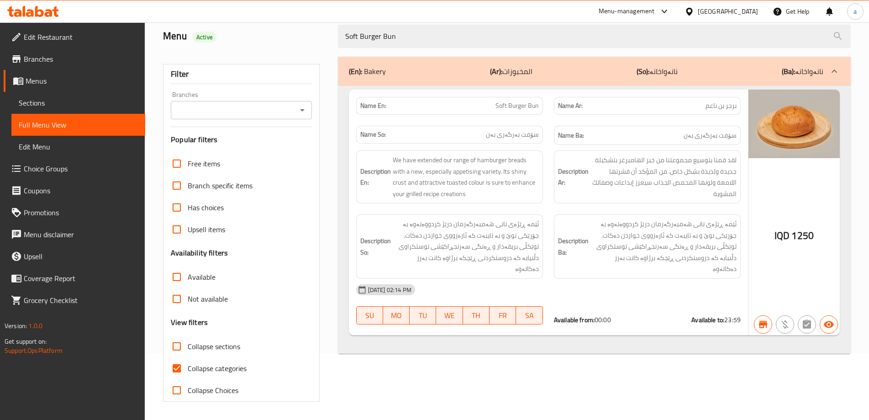
type input "Soft Burger Bun"
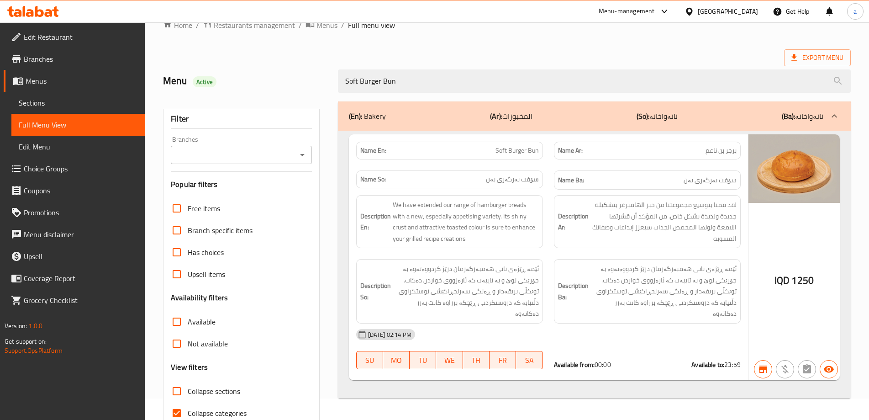
scroll to position [0, 0]
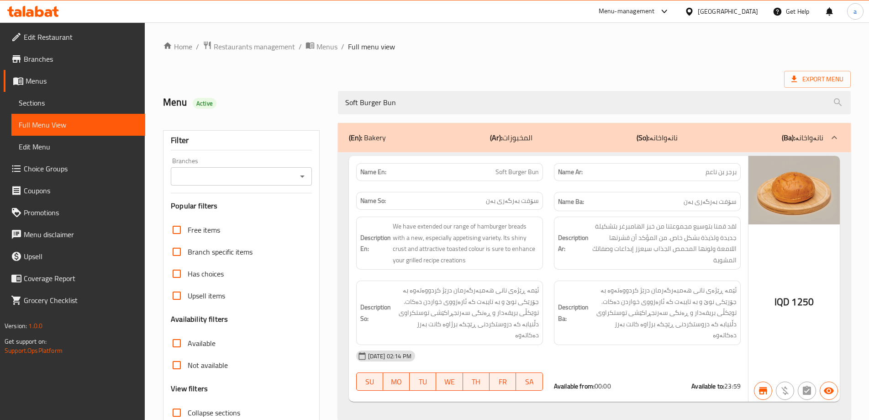
click at [54, 56] on span "Branches" at bounding box center [81, 58] width 114 height 11
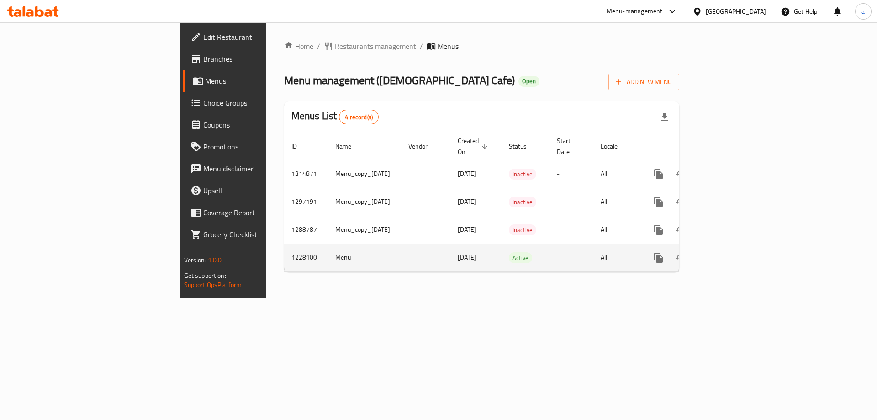
click at [735, 247] on link "enhanced table" at bounding box center [724, 258] width 22 height 22
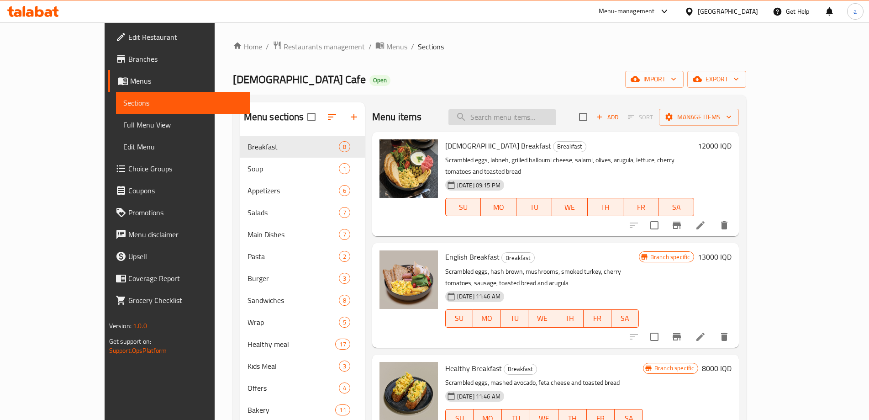
click at [505, 121] on input "search" at bounding box center [502, 117] width 108 height 16
paste input "Soft Burger Bun"
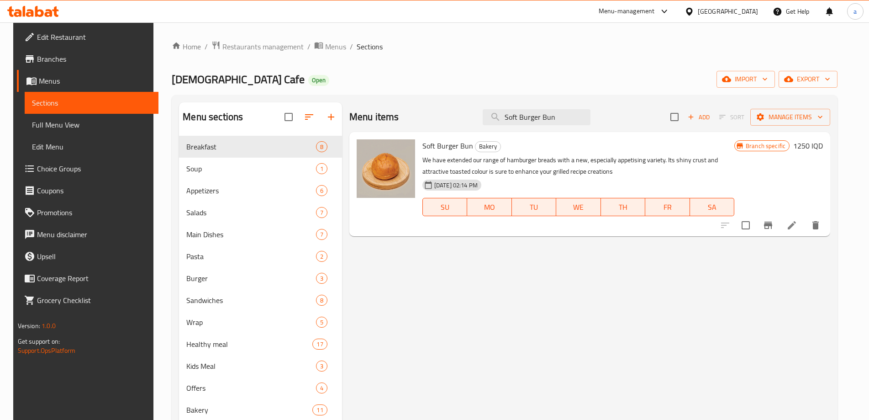
type input "Soft Burger Bun"
click at [797, 227] on icon at bounding box center [791, 225] width 11 height 11
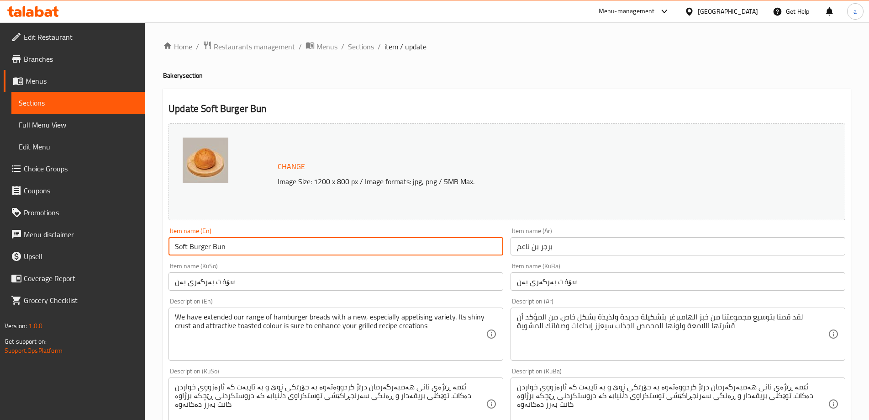
drag, startPoint x: 228, startPoint y: 247, endPoint x: 179, endPoint y: 223, distance: 54.1
click at [137, 245] on div "Edit Restaurant Branches Menus Sections Full Menu View Edit Menu Choice Groups …" at bounding box center [434, 392] width 869 height 741
click at [363, 50] on span "Sections" at bounding box center [361, 46] width 26 height 11
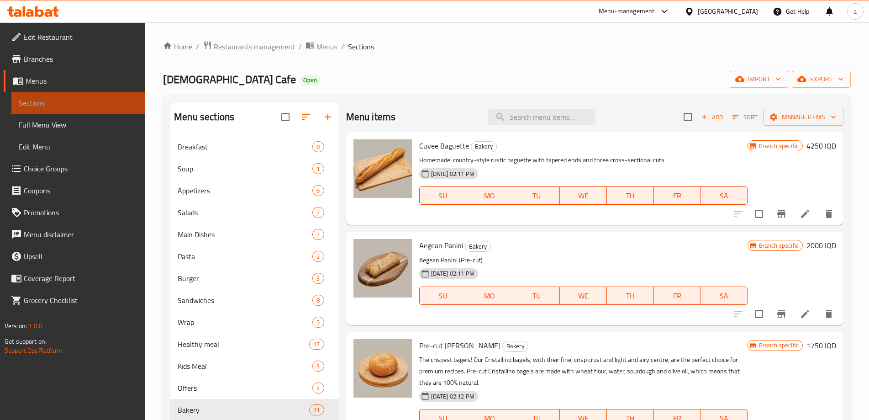
click at [67, 107] on span "Sections" at bounding box center [78, 102] width 119 height 11
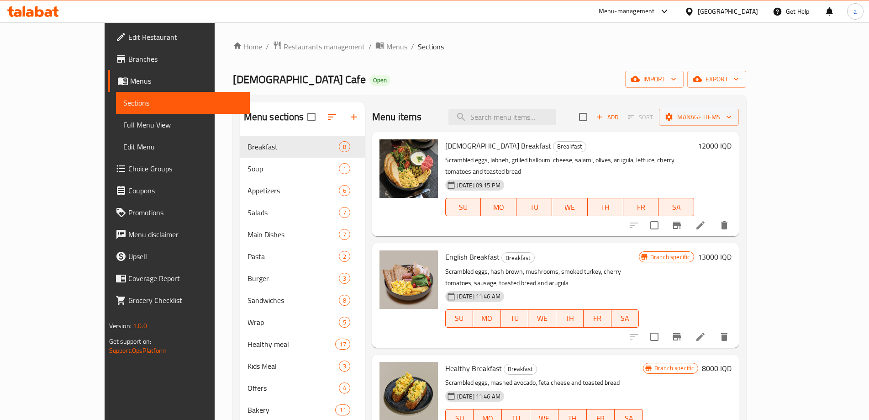
click at [123, 127] on span "Full Menu View" at bounding box center [182, 124] width 119 height 11
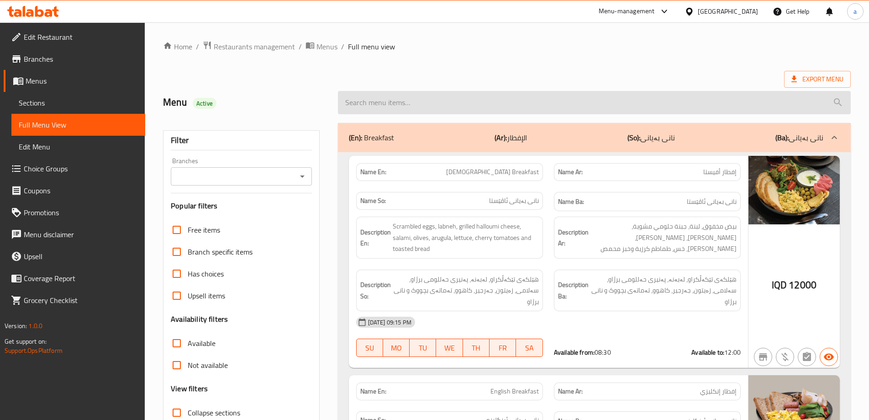
click at [397, 102] on input "search" at bounding box center [594, 102] width 513 height 23
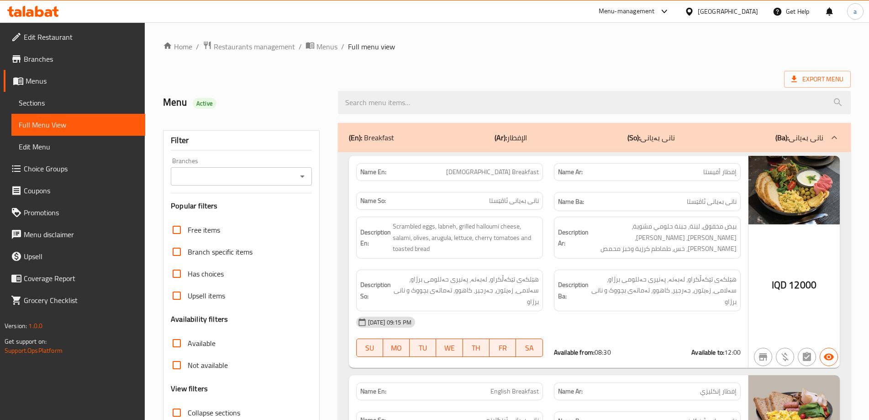
paste input "Soft Burger Bun"
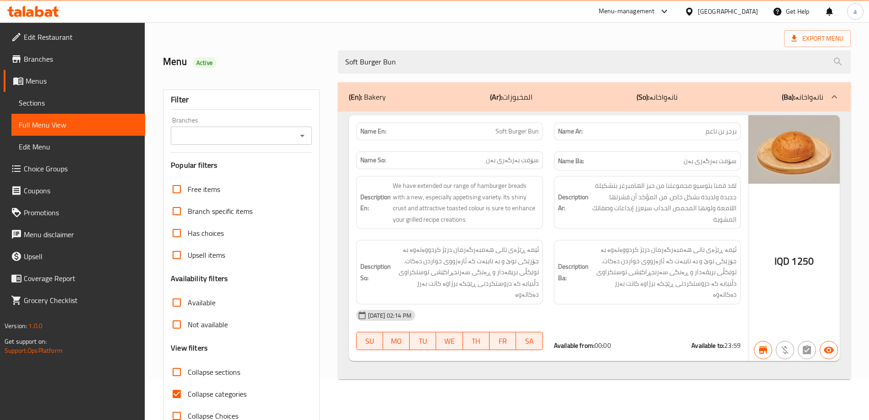
scroll to position [61, 0]
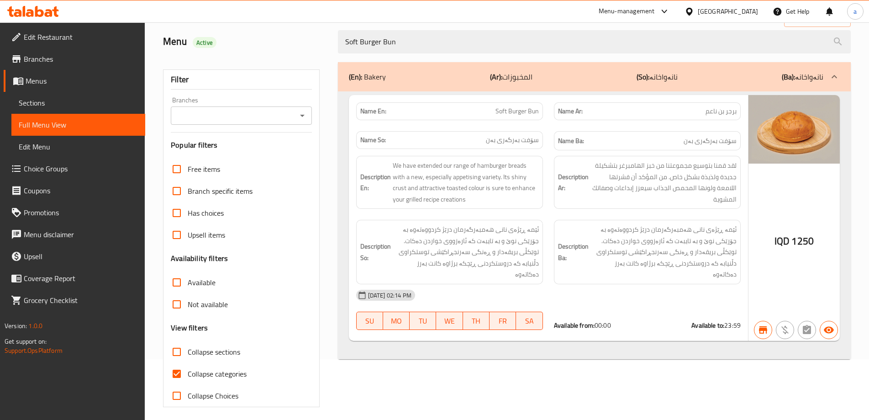
type input "Soft Burger Bun"
click at [53, 103] on span "Sections" at bounding box center [78, 102] width 119 height 11
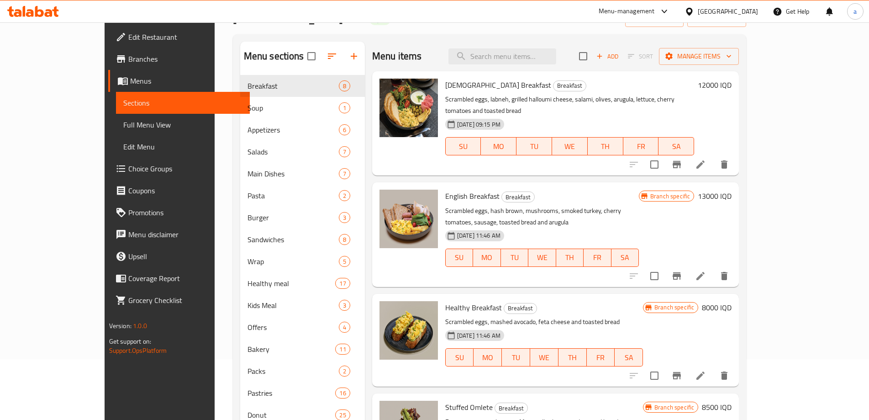
click at [32, 6] on icon at bounding box center [33, 11] width 52 height 11
